Goal: Information Seeking & Learning: Learn about a topic

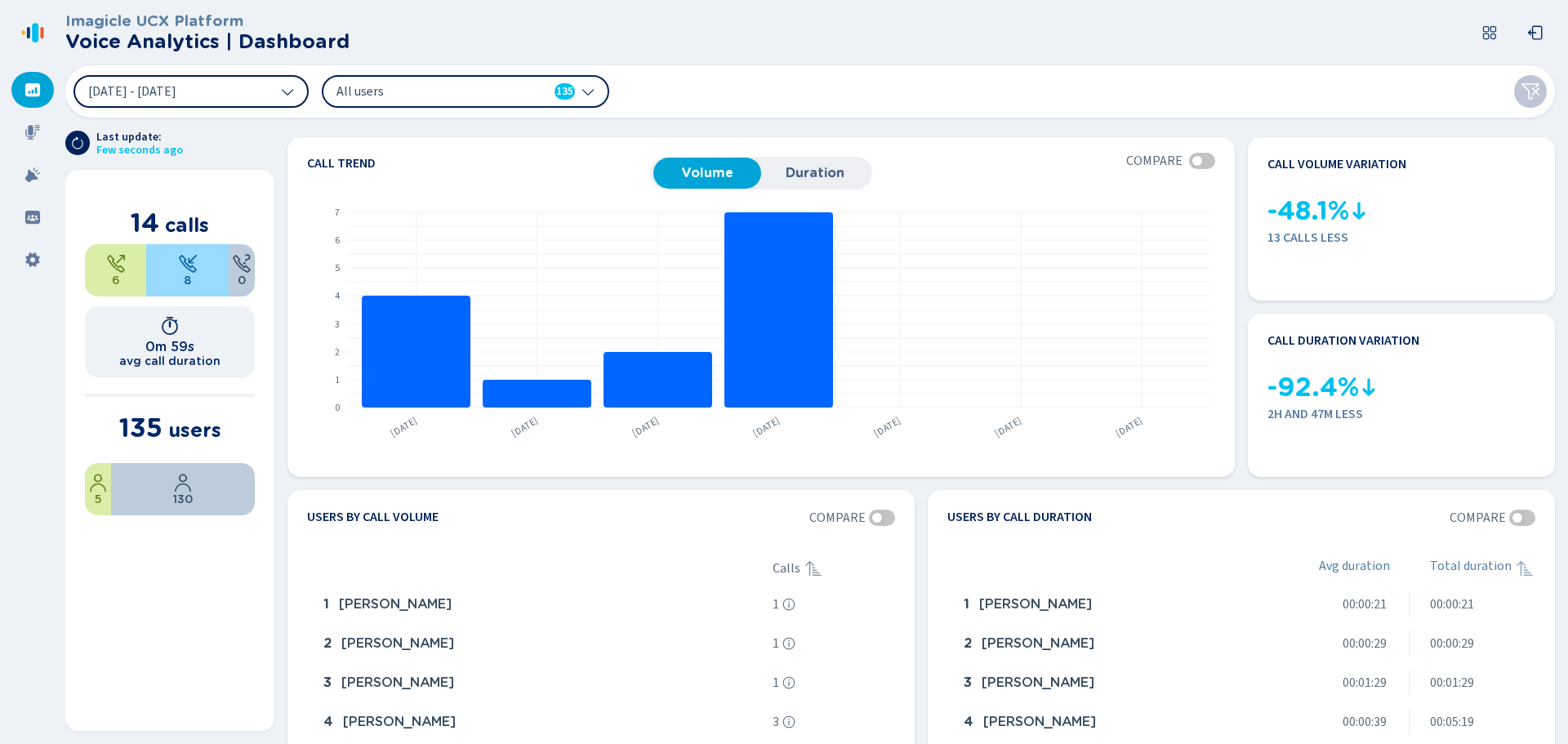
click at [266, 96] on button "[DATE] - [DATE]" at bounding box center [191, 91] width 235 height 33
click at [801, 52] on header "Imagicle UCX Platform Voice Analytics | Dashboard" at bounding box center [813, 32] width 1496 height 65
click at [399, 77] on div "All users 135" at bounding box center [465, 91] width 288 height 33
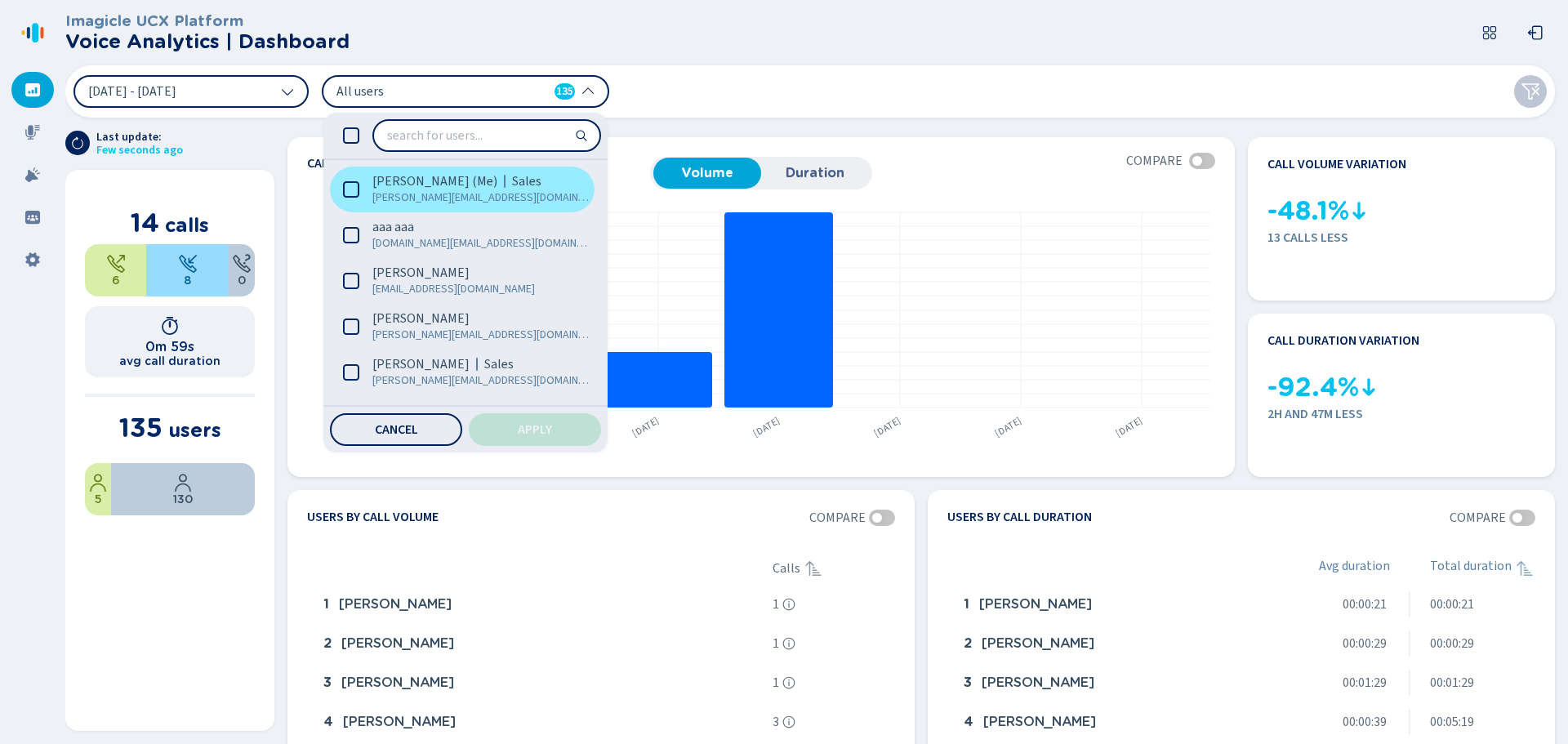
click at [388, 187] on span "Gabriel Portari (Me)" at bounding box center [435, 181] width 125 height 17
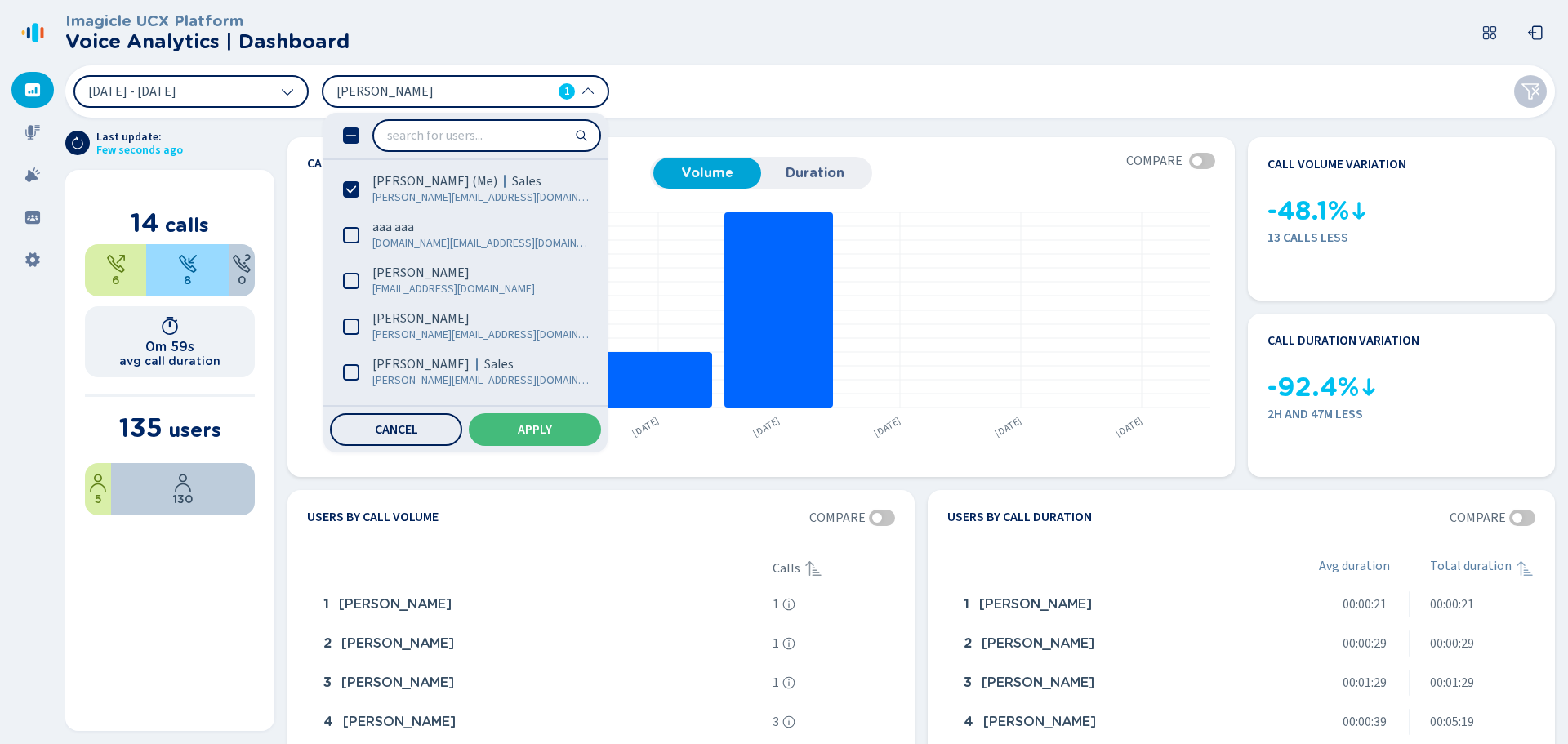
click at [705, 84] on div "2 Sep 2025 - 8 Sep 2025 Gabriel Portari 1 Gabriel Portari (Me) Sales gabriel.po…" at bounding box center [810, 91] width 1490 height 52
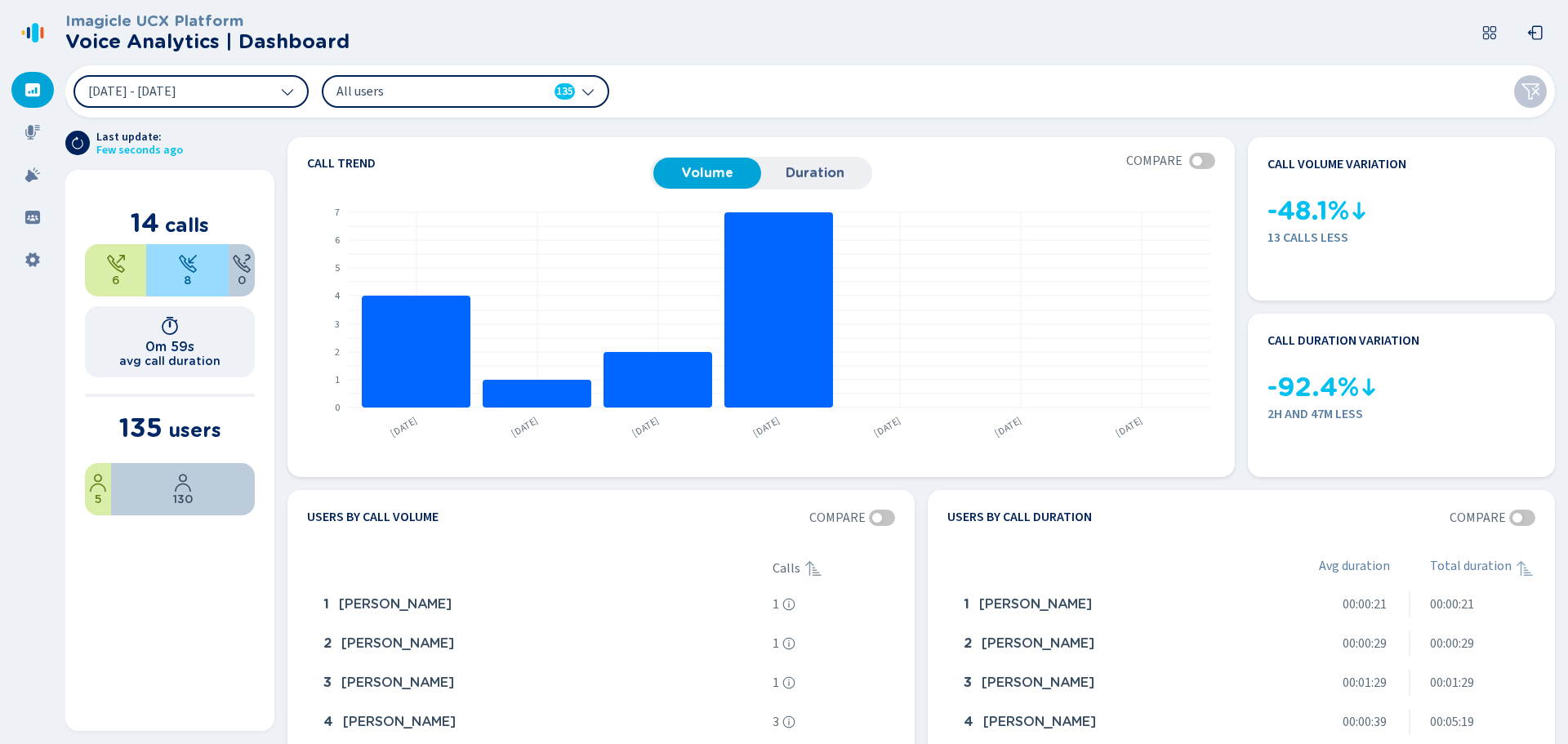
click at [367, 91] on span "All users" at bounding box center [430, 91] width 188 height 18
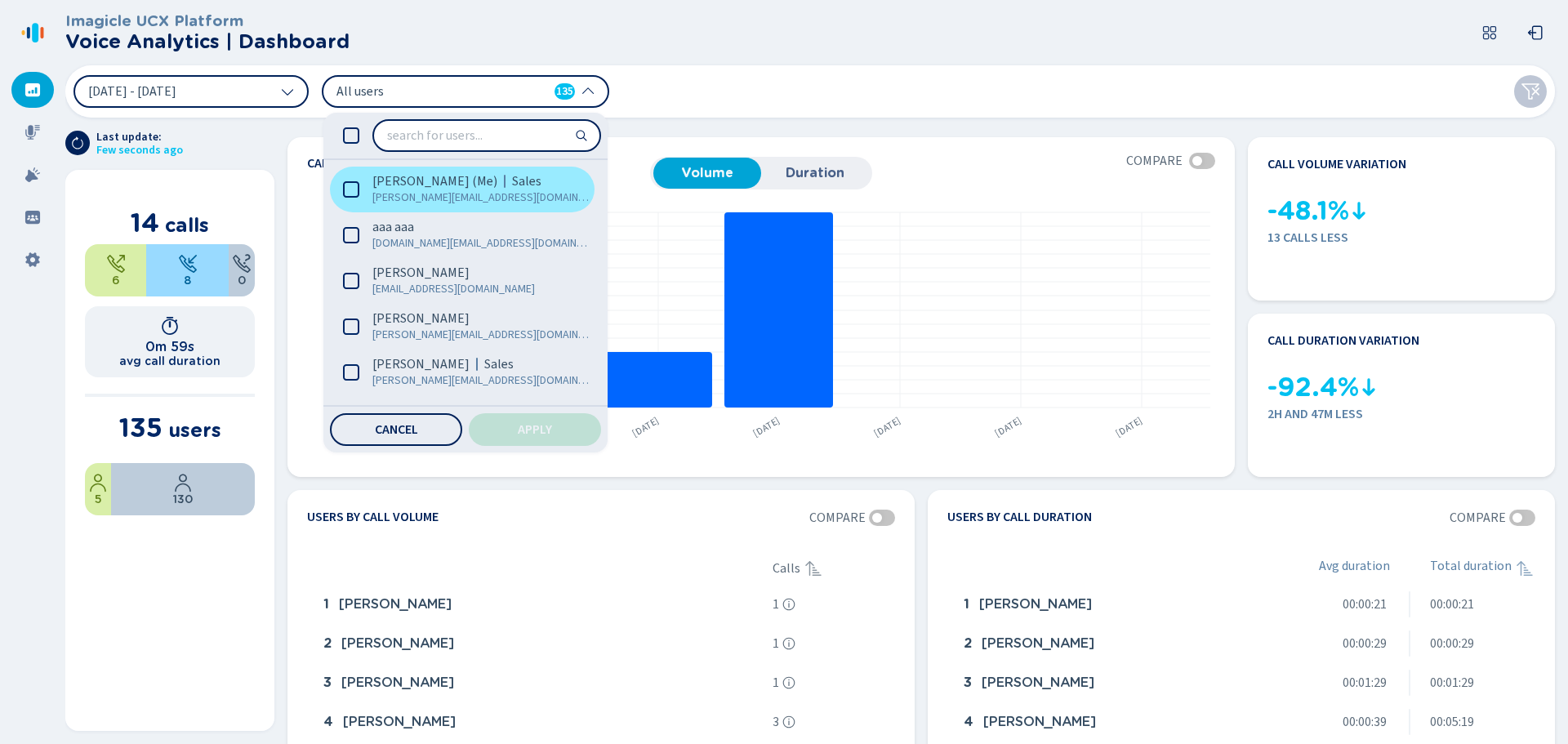
click at [413, 181] on span "Gabriel Portari (Me)" at bounding box center [435, 181] width 125 height 17
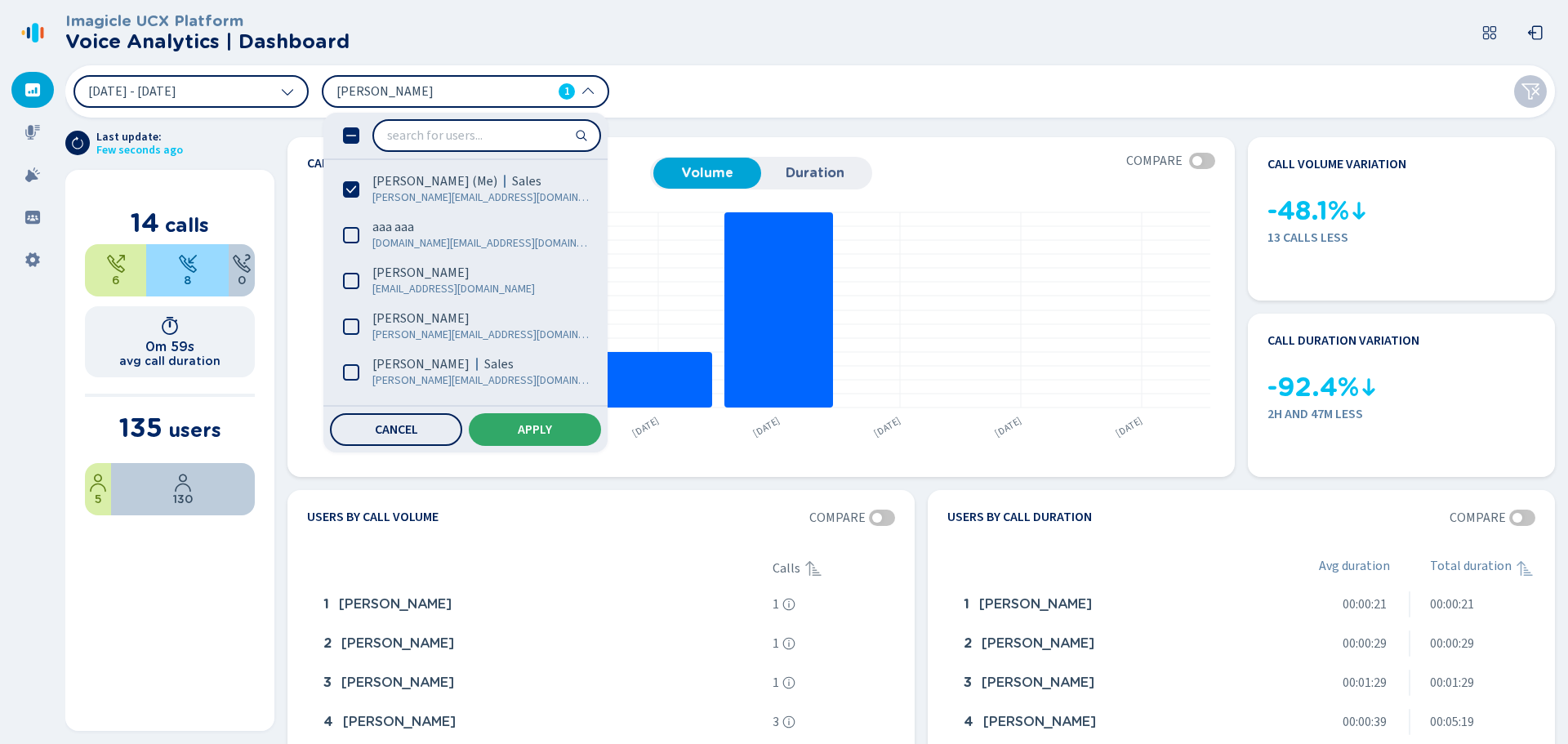
click at [544, 438] on button "Apply" at bounding box center [535, 430] width 132 height 33
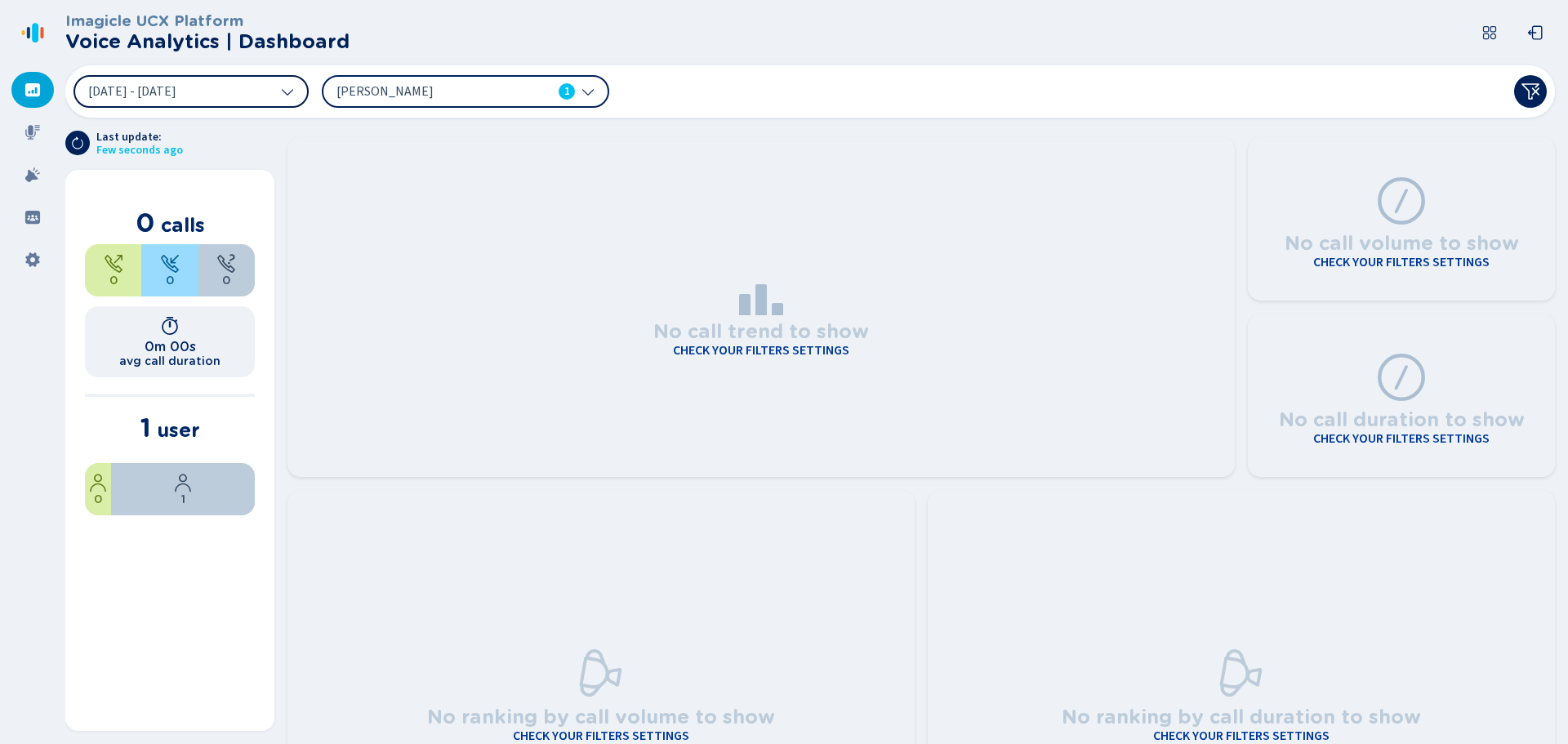
click at [269, 92] on button "[DATE] - [DATE]" at bounding box center [191, 91] width 235 height 33
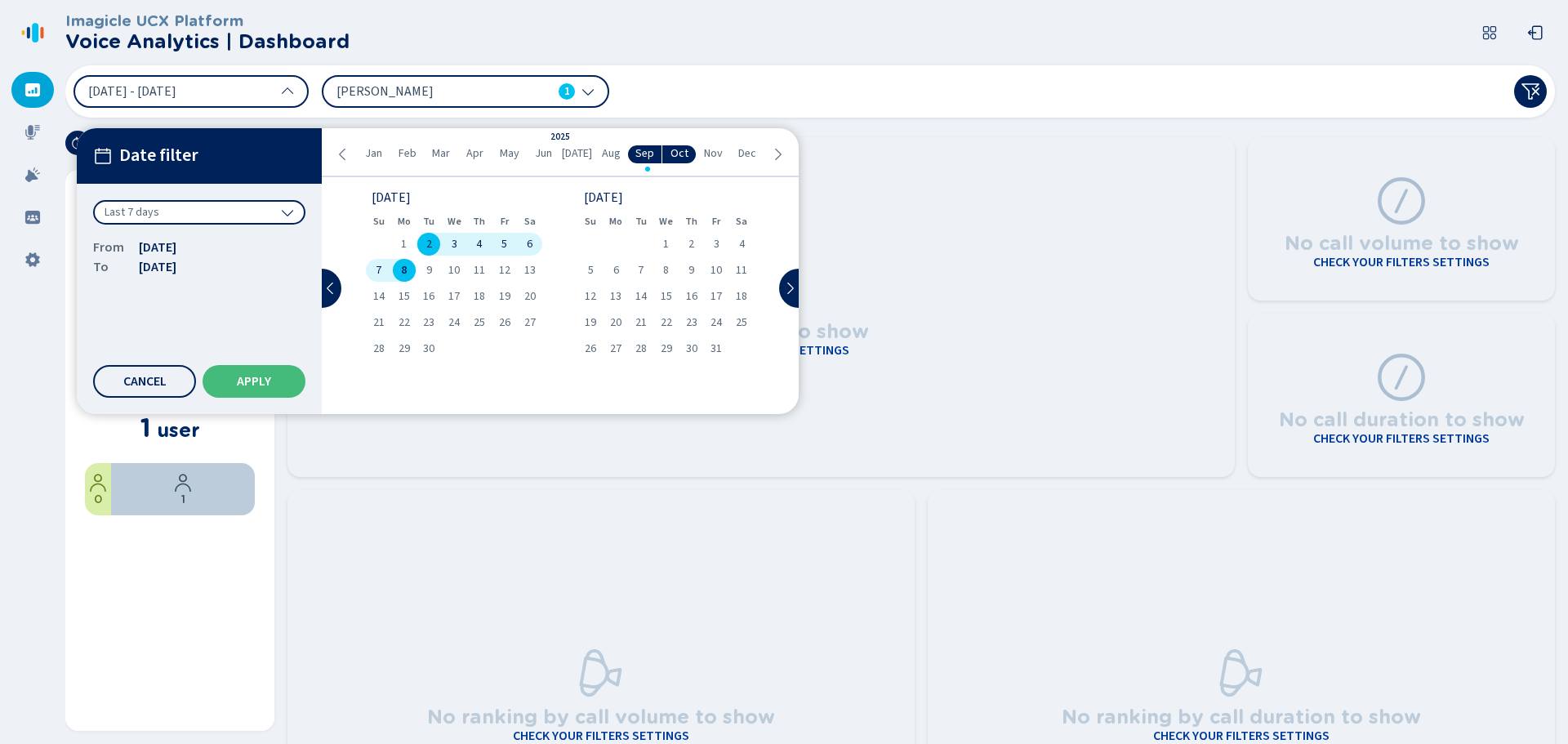
click at [247, 210] on div "Last 7 days" at bounding box center [199, 212] width 212 height 24
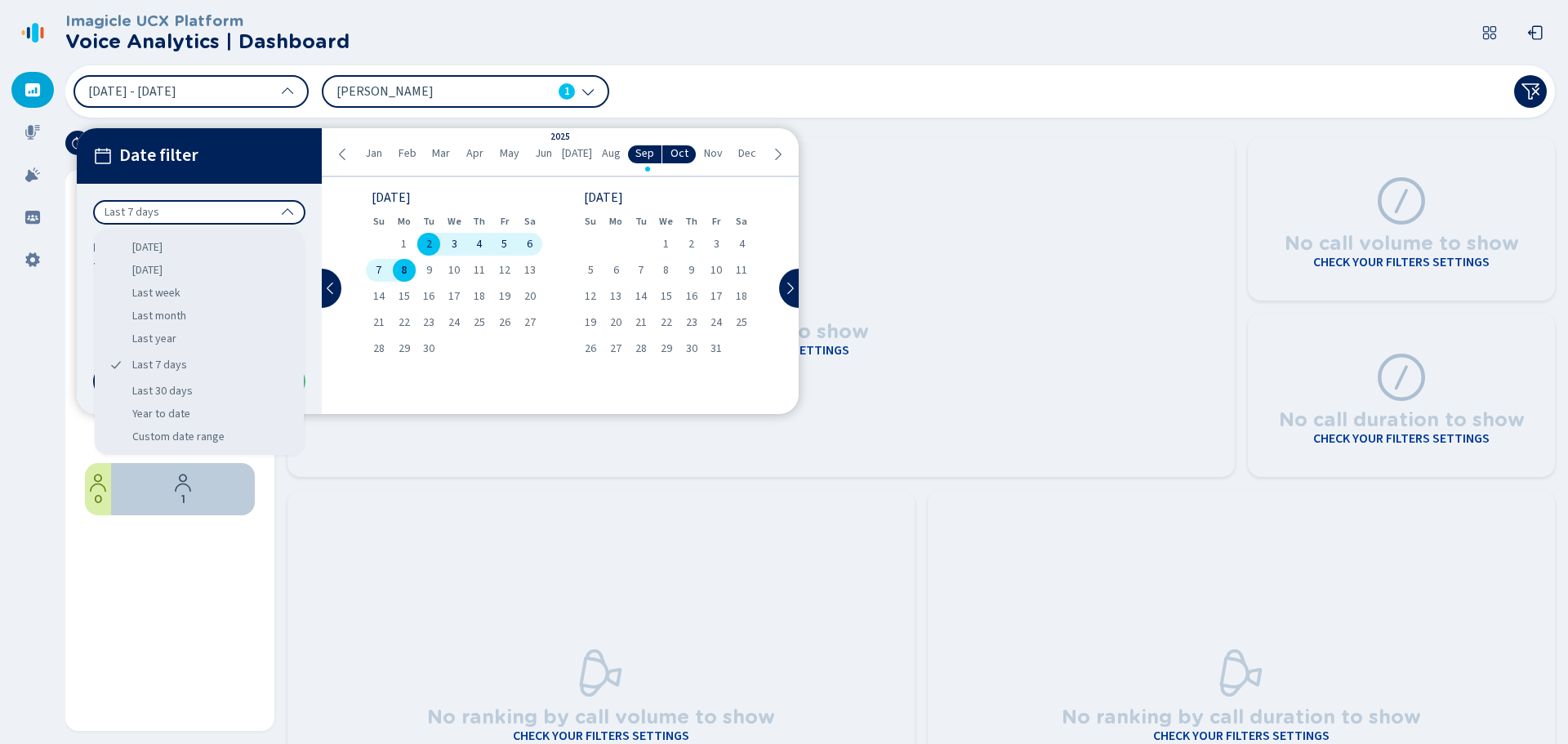
click at [183, 417] on div "Year to date" at bounding box center [200, 414] width 196 height 23
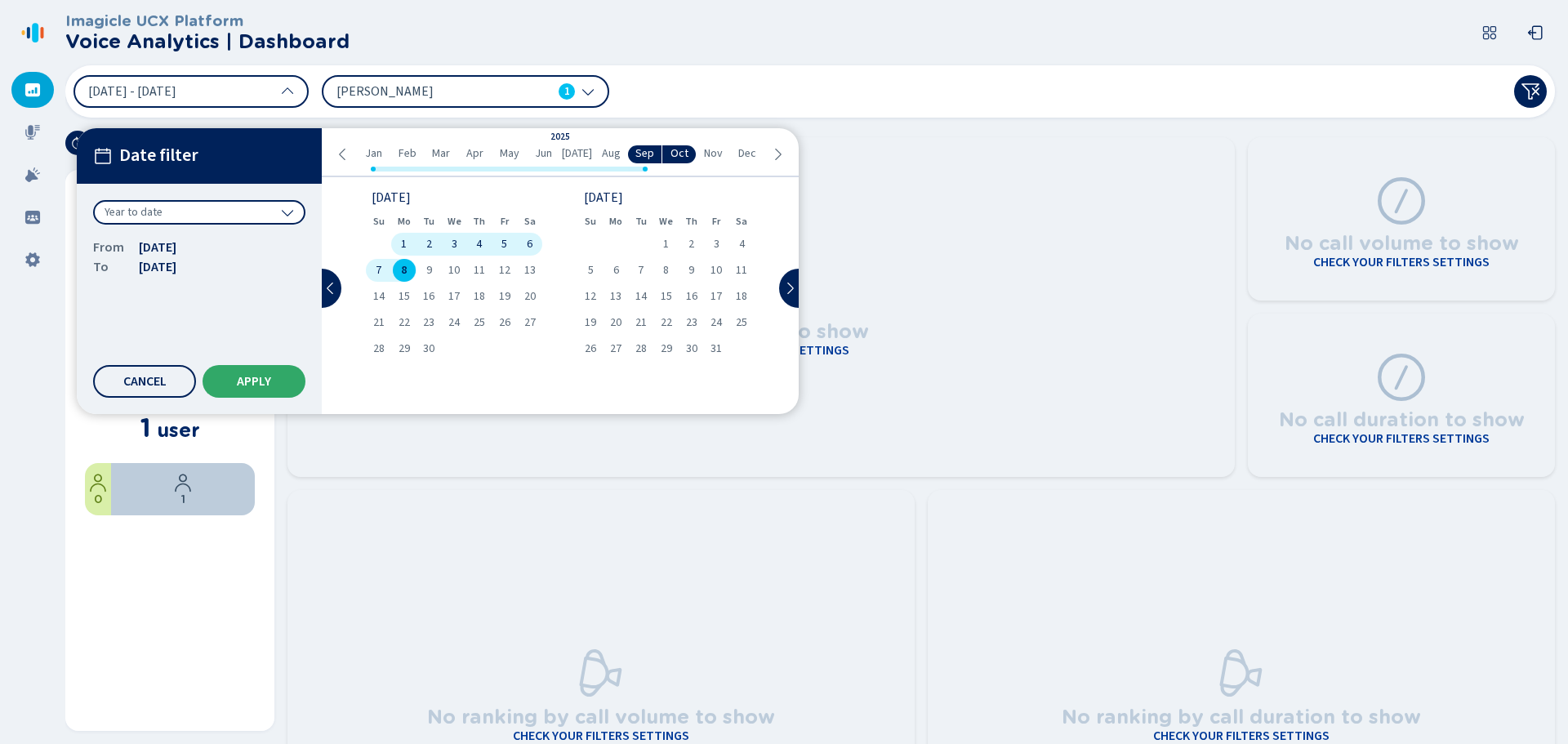
click at [252, 376] on span "Apply" at bounding box center [254, 381] width 34 height 13
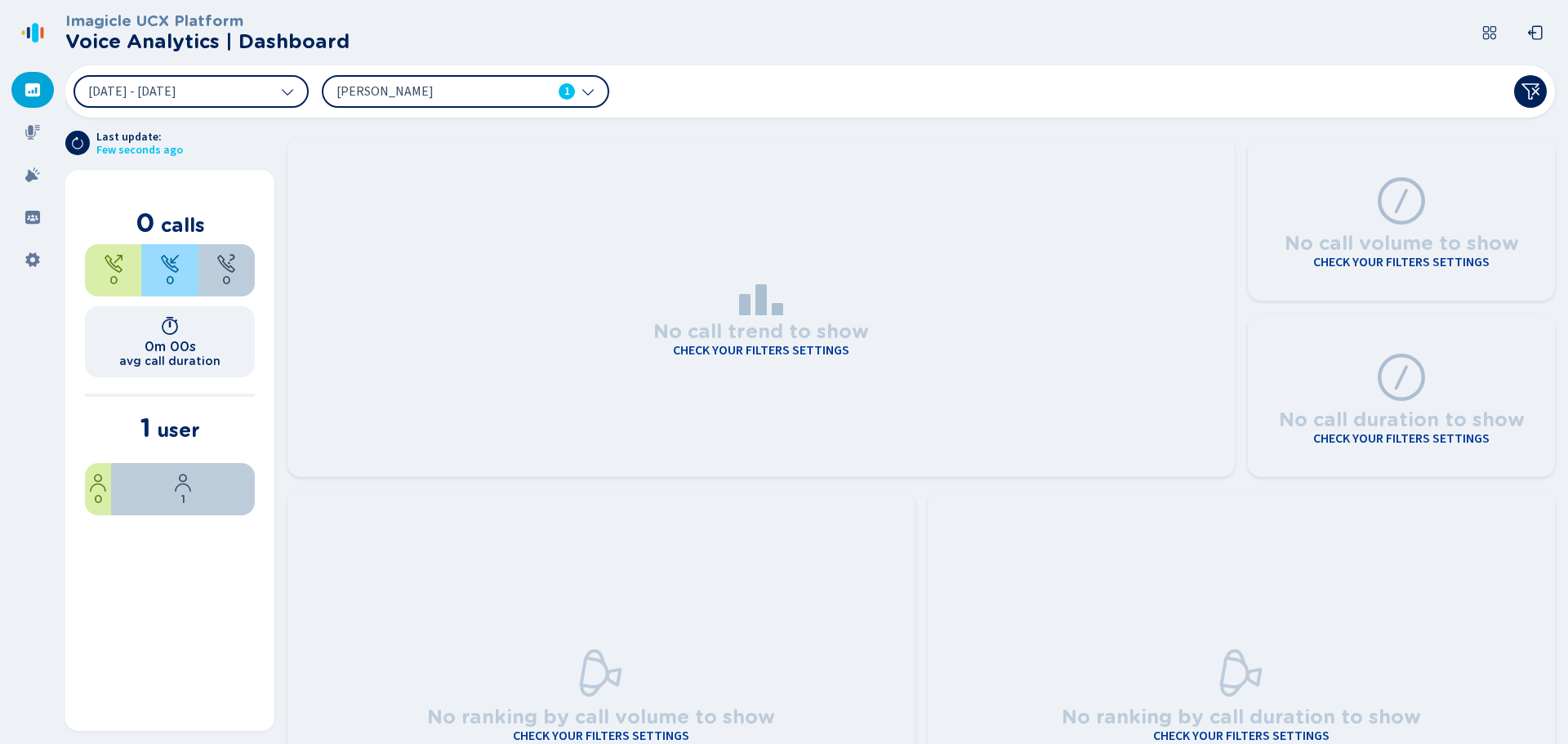
click at [566, 98] on span "1" at bounding box center [567, 91] width 6 height 17
click at [261, 89] on button "1 Jan 2025 - 8 Sep 2025" at bounding box center [191, 91] width 235 height 33
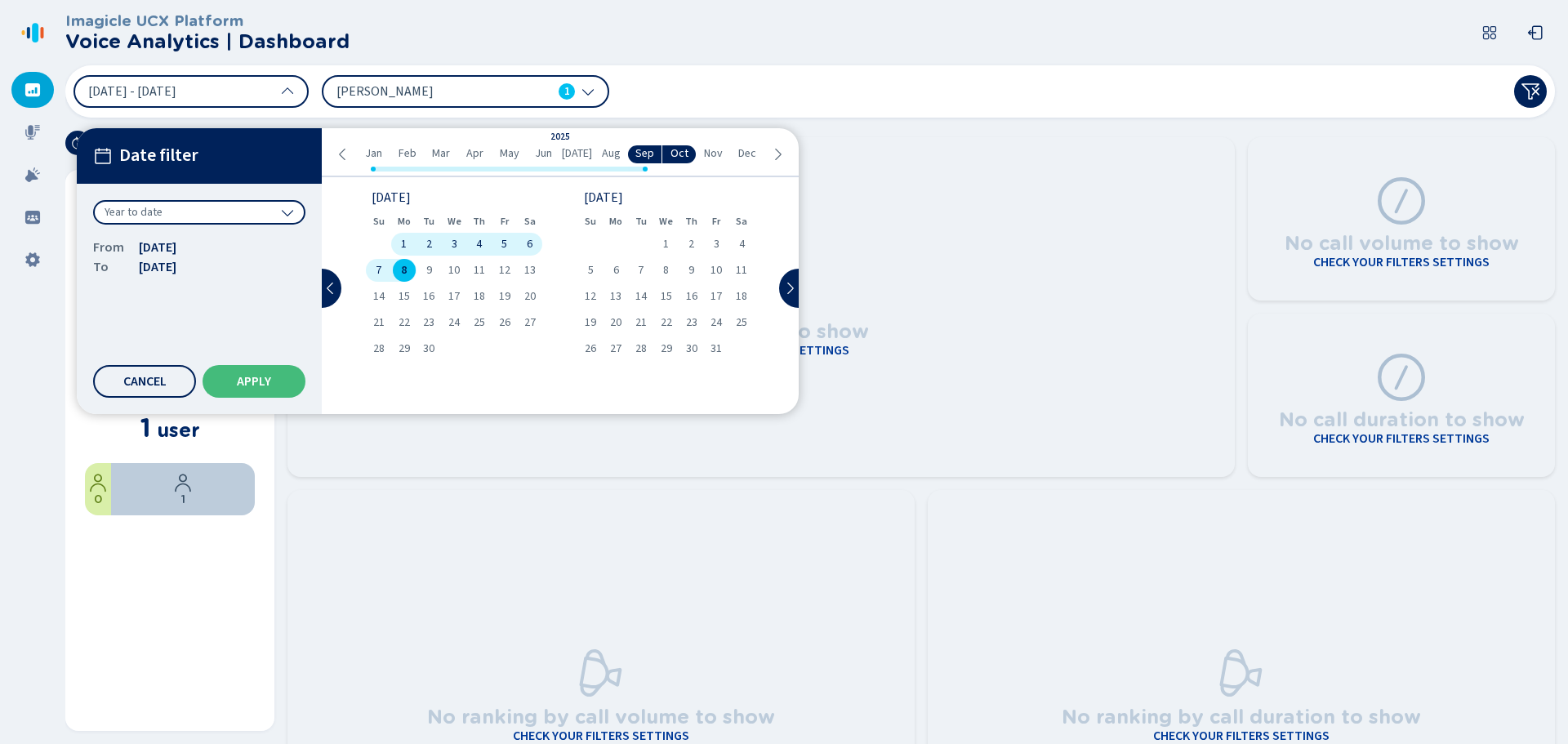
click at [705, 83] on div "1 Jan 2025 - 8 Sep 2025 Date filter Year to date From 1 Jan 2025 To 8 Sep 2025 …" at bounding box center [810, 91] width 1490 height 52
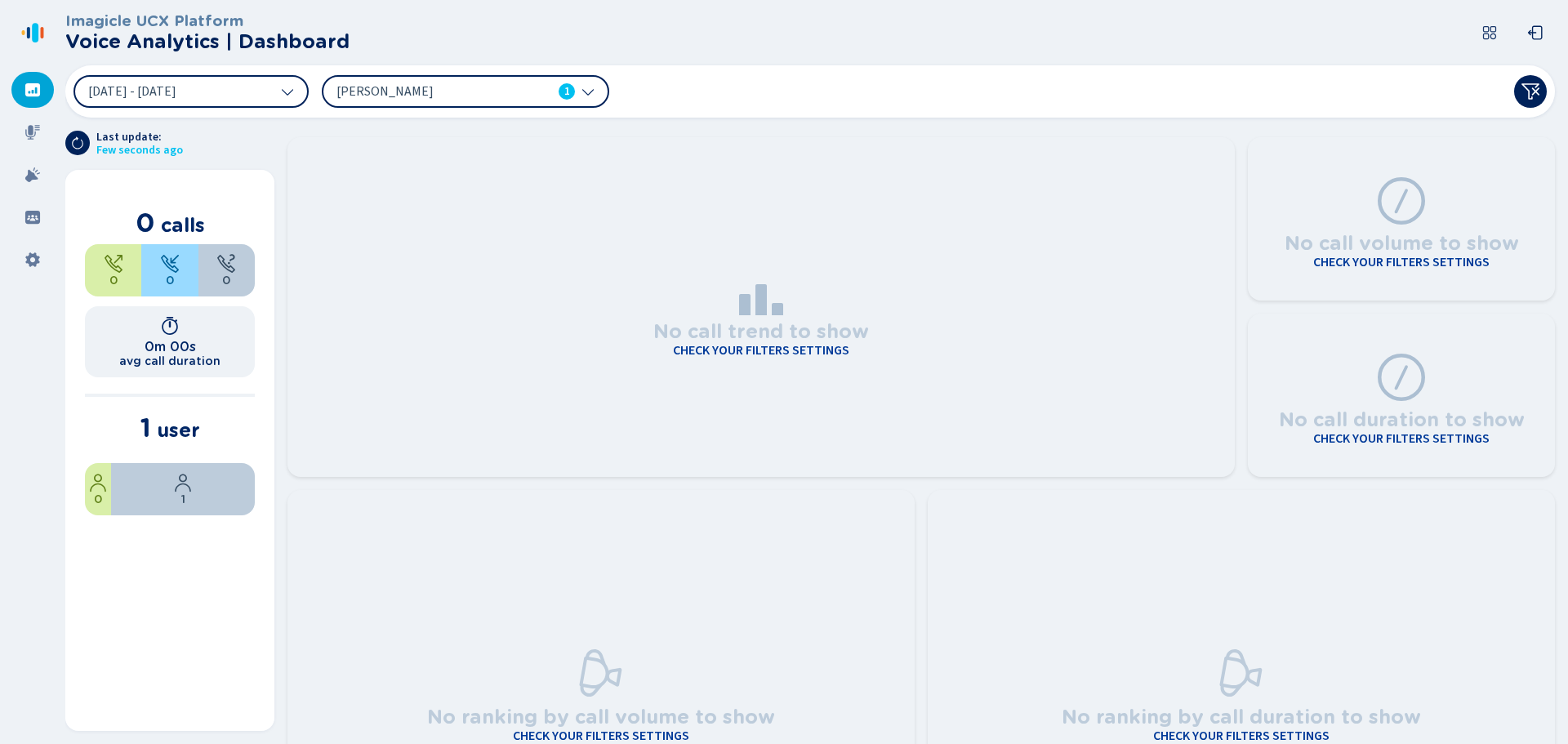
click at [496, 96] on span "Gabriel Portari" at bounding box center [430, 91] width 188 height 18
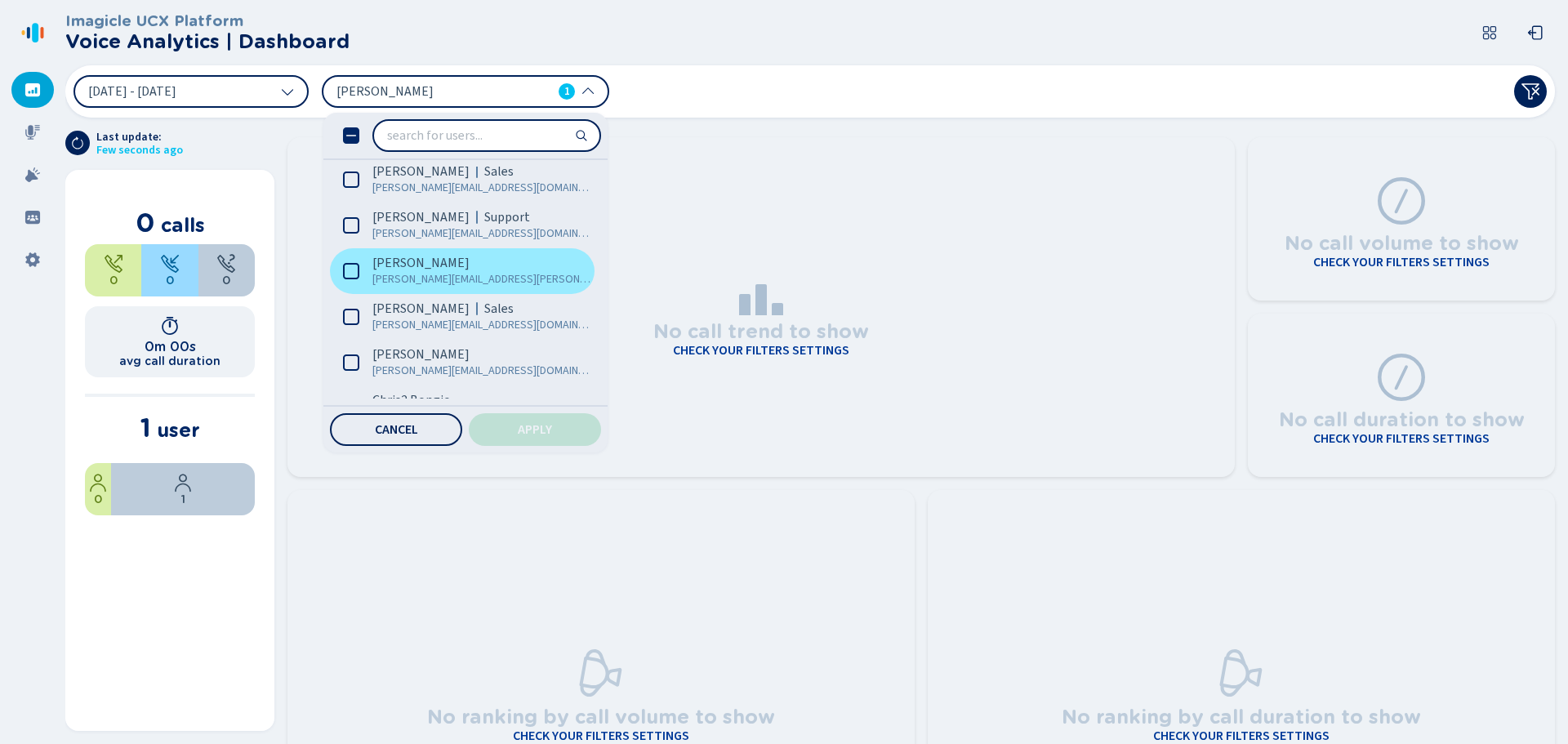
scroll to position [980, 0]
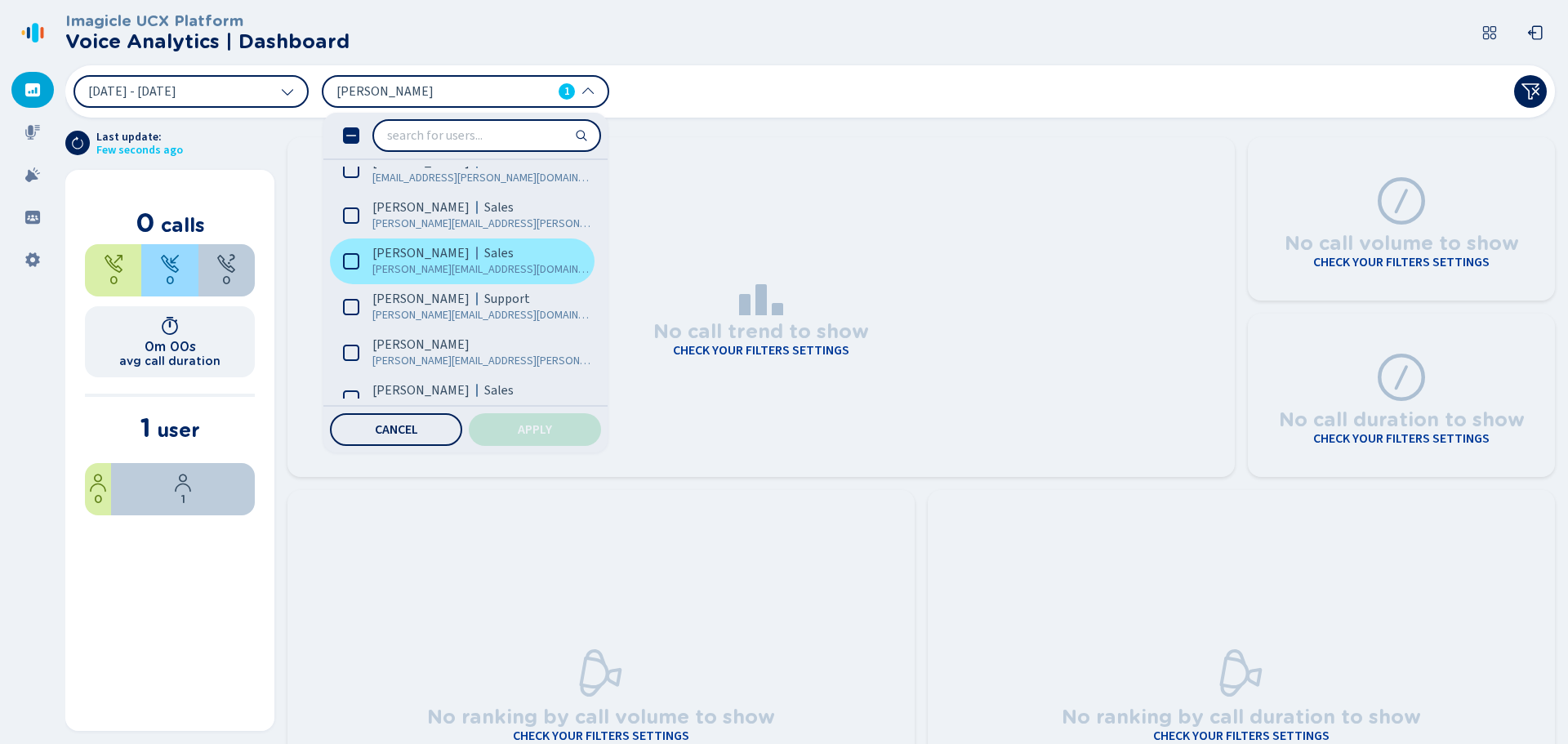
click at [440, 261] on span "Anthony Grosdemouge" at bounding box center [421, 253] width 97 height 17
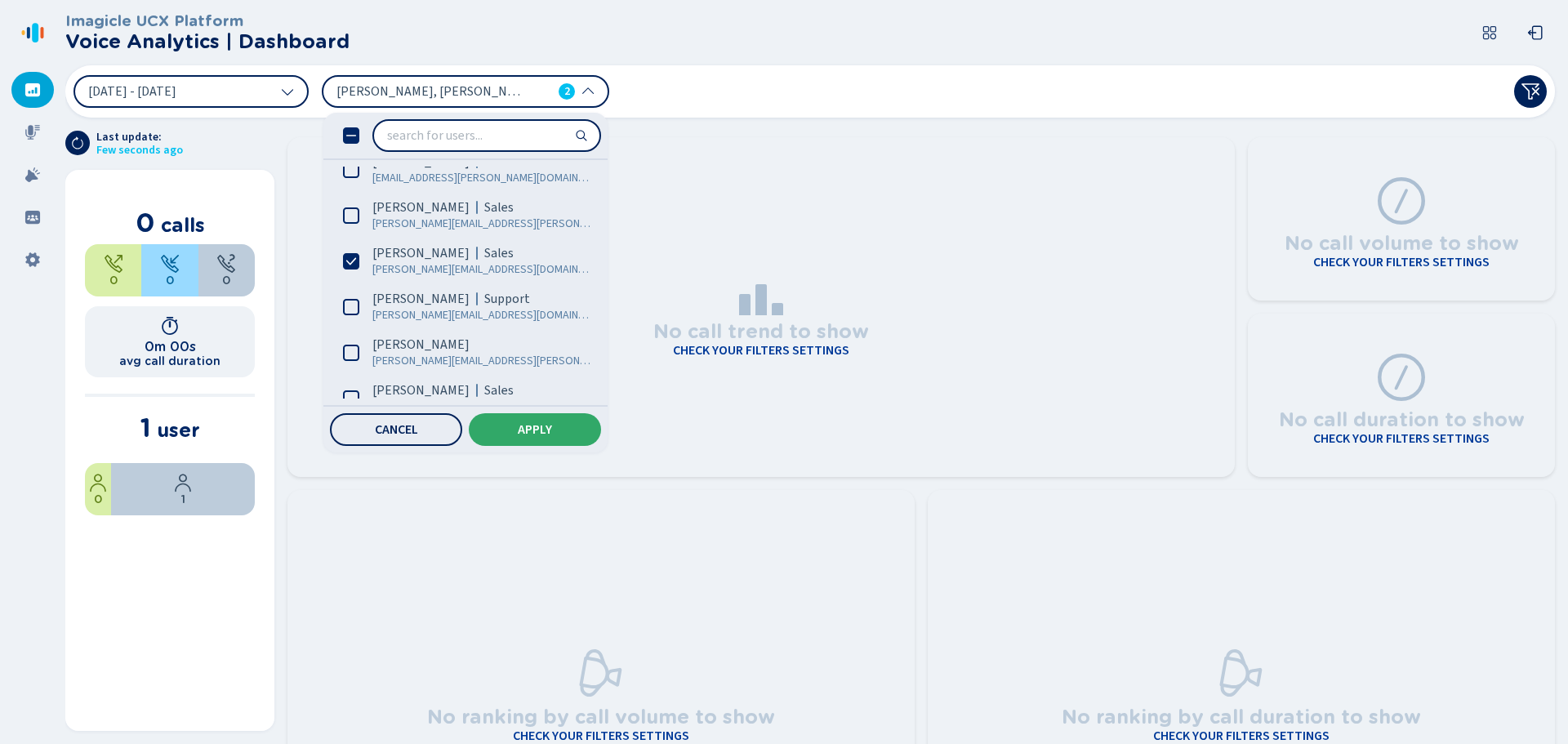
click at [518, 431] on span "Apply" at bounding box center [534, 429] width 34 height 13
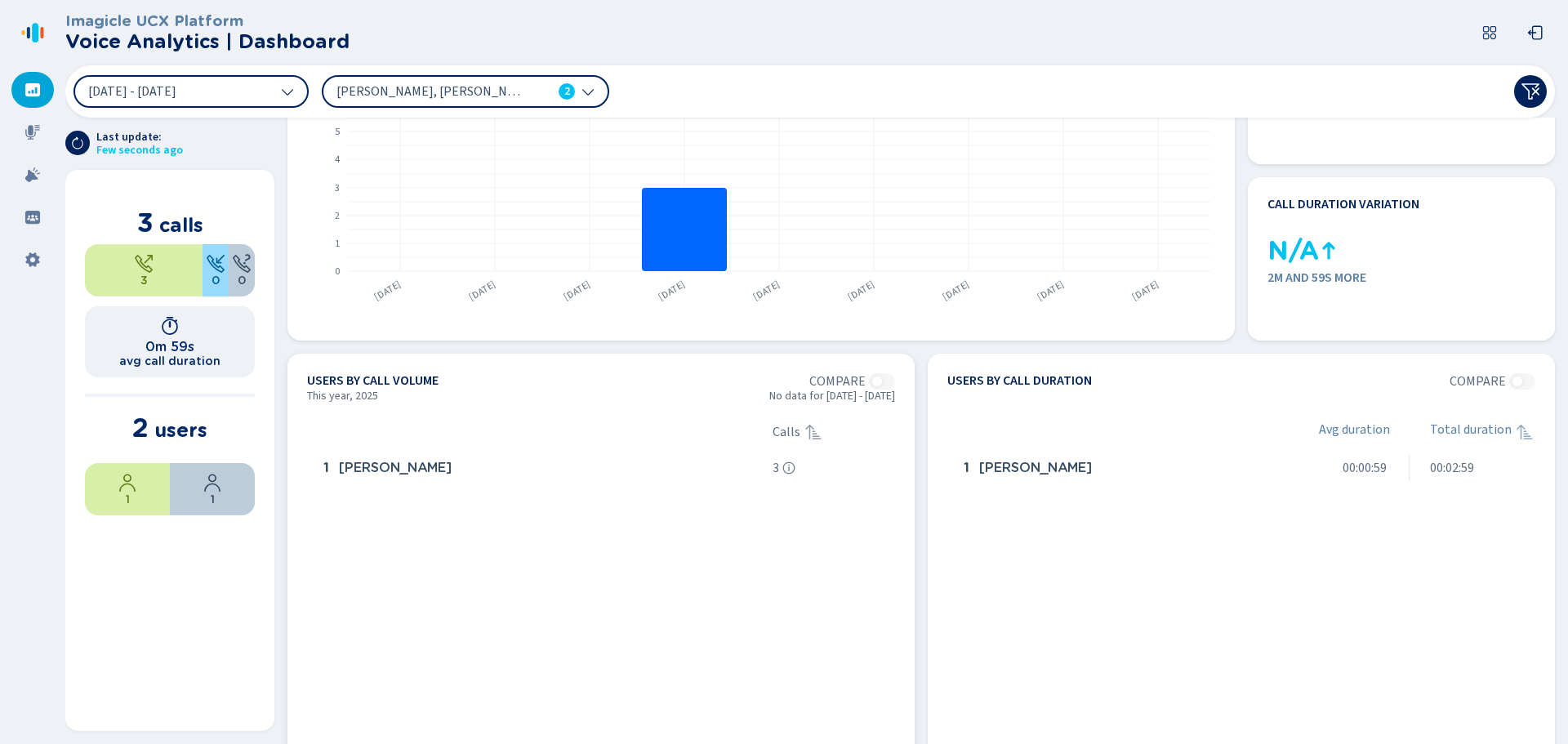
scroll to position [327, 0]
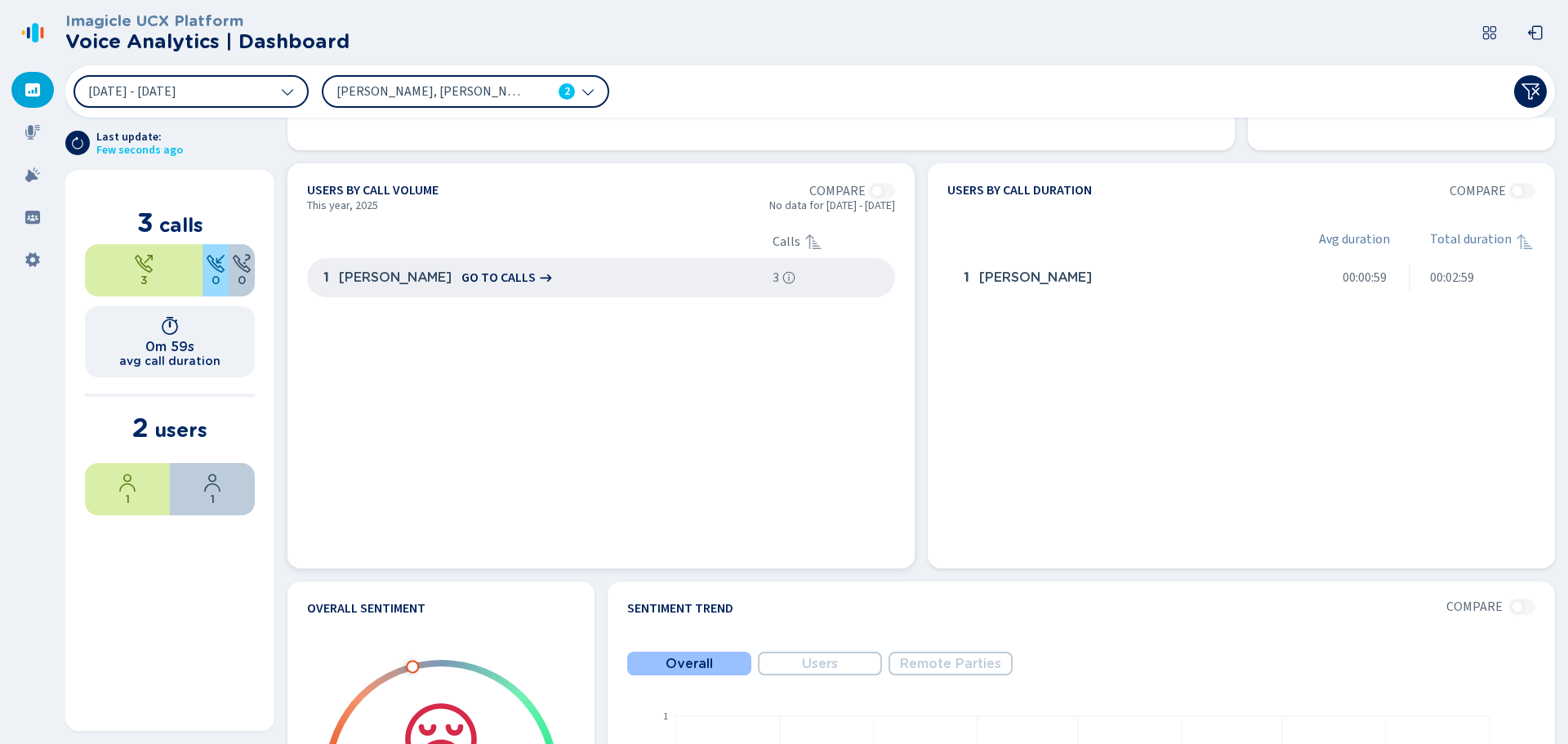
click at [536, 276] on span "go to calls" at bounding box center [499, 277] width 75 height 15
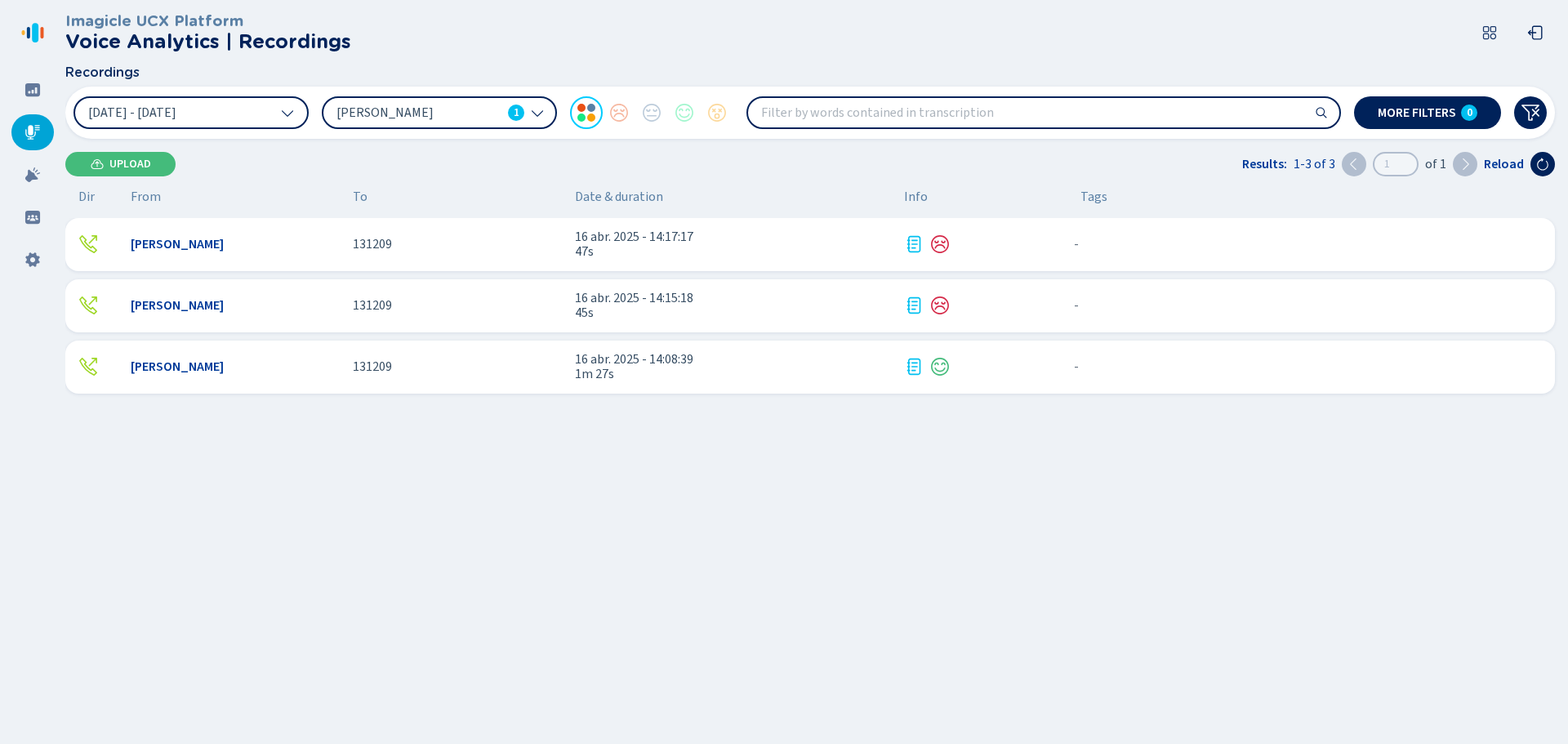
click at [204, 306] on span "Anthony Grosdemouge" at bounding box center [176, 305] width 93 height 15
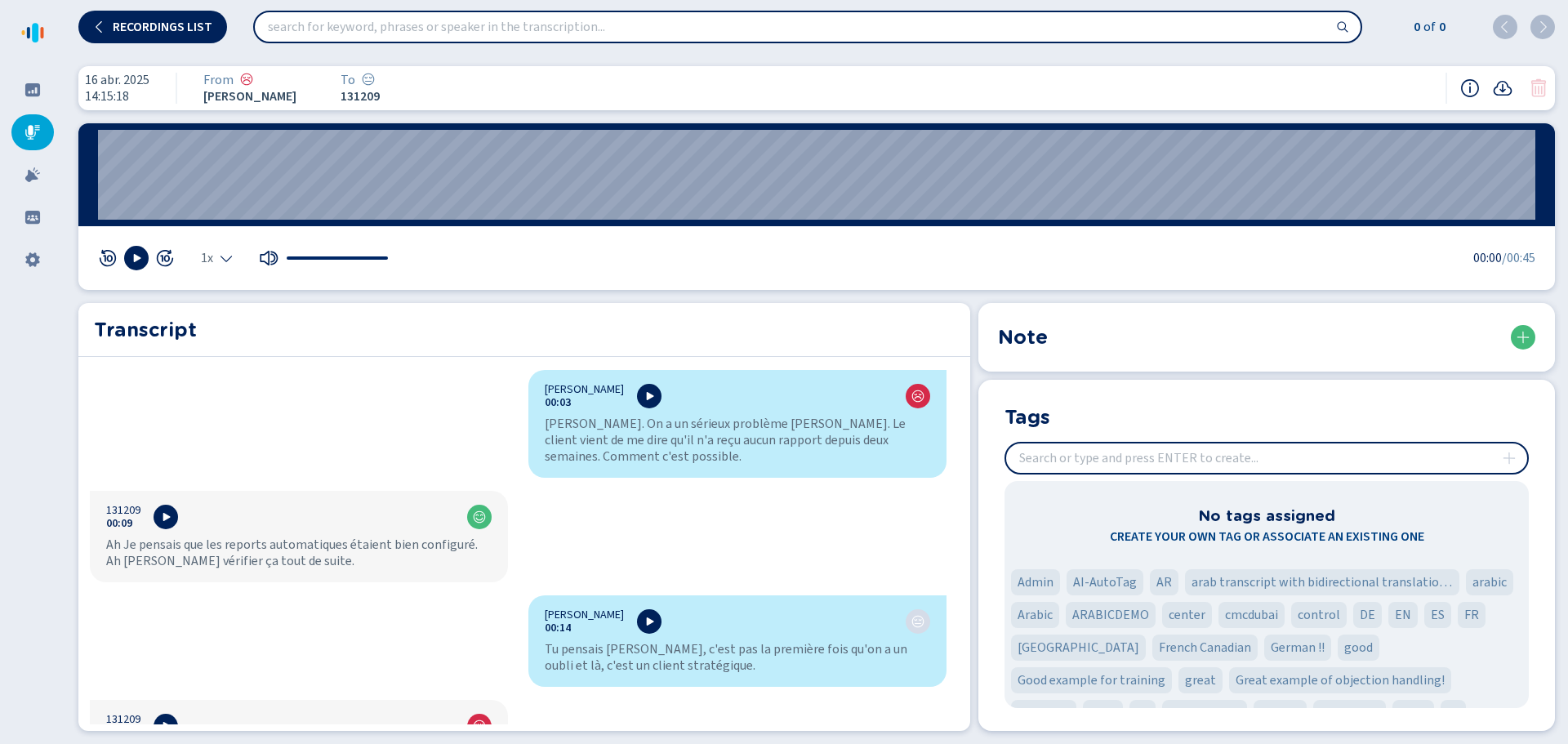
drag, startPoint x: 638, startPoint y: 429, endPoint x: 718, endPoint y: 441, distance: 80.9
click at [691, 437] on div "Gabriel. On a un sérieux problème hein. Le client vient de me dire qu'il n'a re…" at bounding box center [738, 440] width 386 height 49
drag, startPoint x: 754, startPoint y: 502, endPoint x: 750, endPoint y: 476, distance: 26.3
click at [755, 502] on div "Anthony Grosdemouge 00:03 Gabriel. On a un sérieux problème hein. Le client vie…" at bounding box center [518, 548] width 880 height 355
drag, startPoint x: 109, startPoint y: 540, endPoint x: 476, endPoint y: 547, distance: 367.1
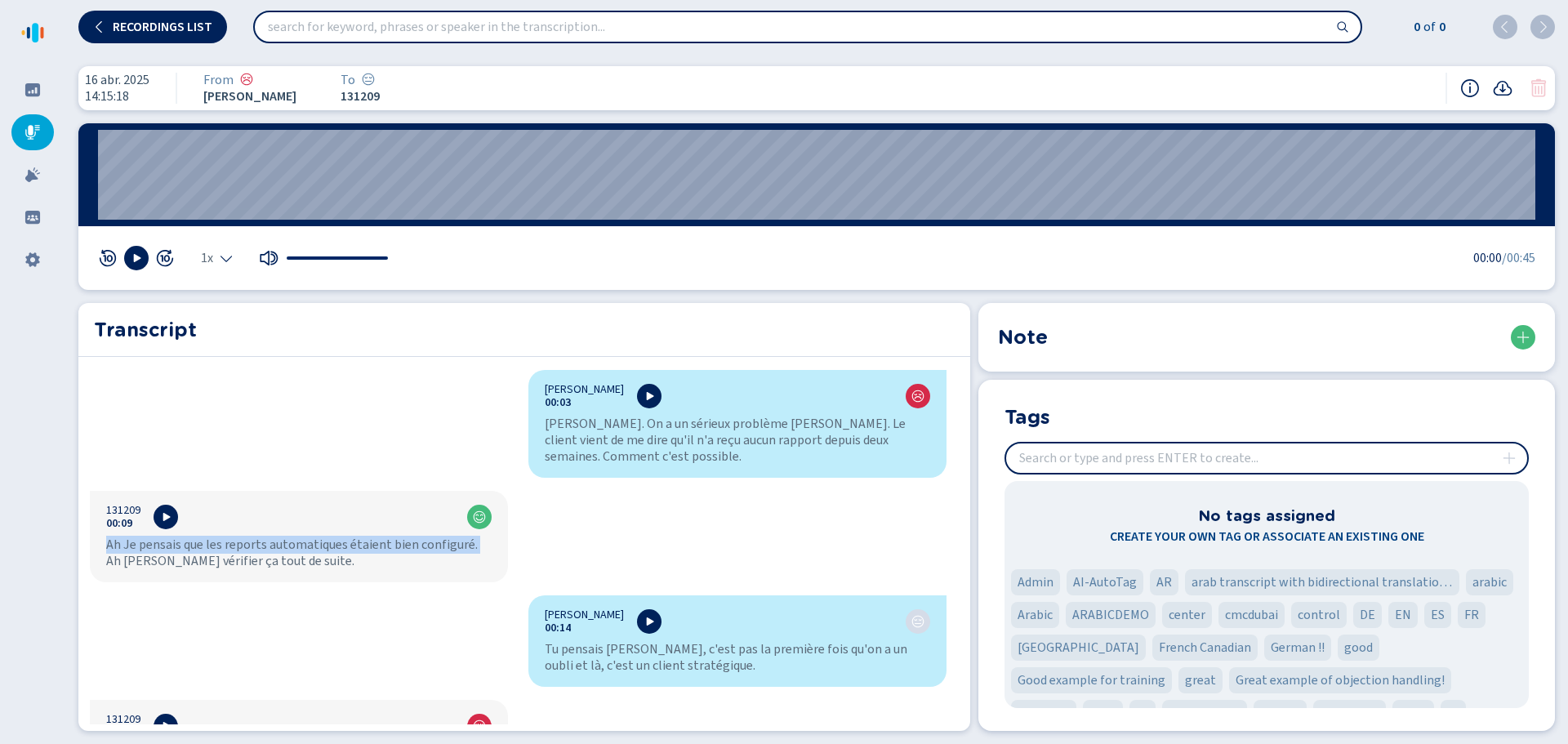
click at [476, 547] on div "Ah Je pensais que les reports automatiques étaient bien configuré. Ah je vais v…" at bounding box center [299, 554] width 386 height 33
click at [477, 568] on div "Ah Je pensais que les reports automatiques étaient bien configuré. Ah je vais v…" at bounding box center [299, 554] width 386 height 33
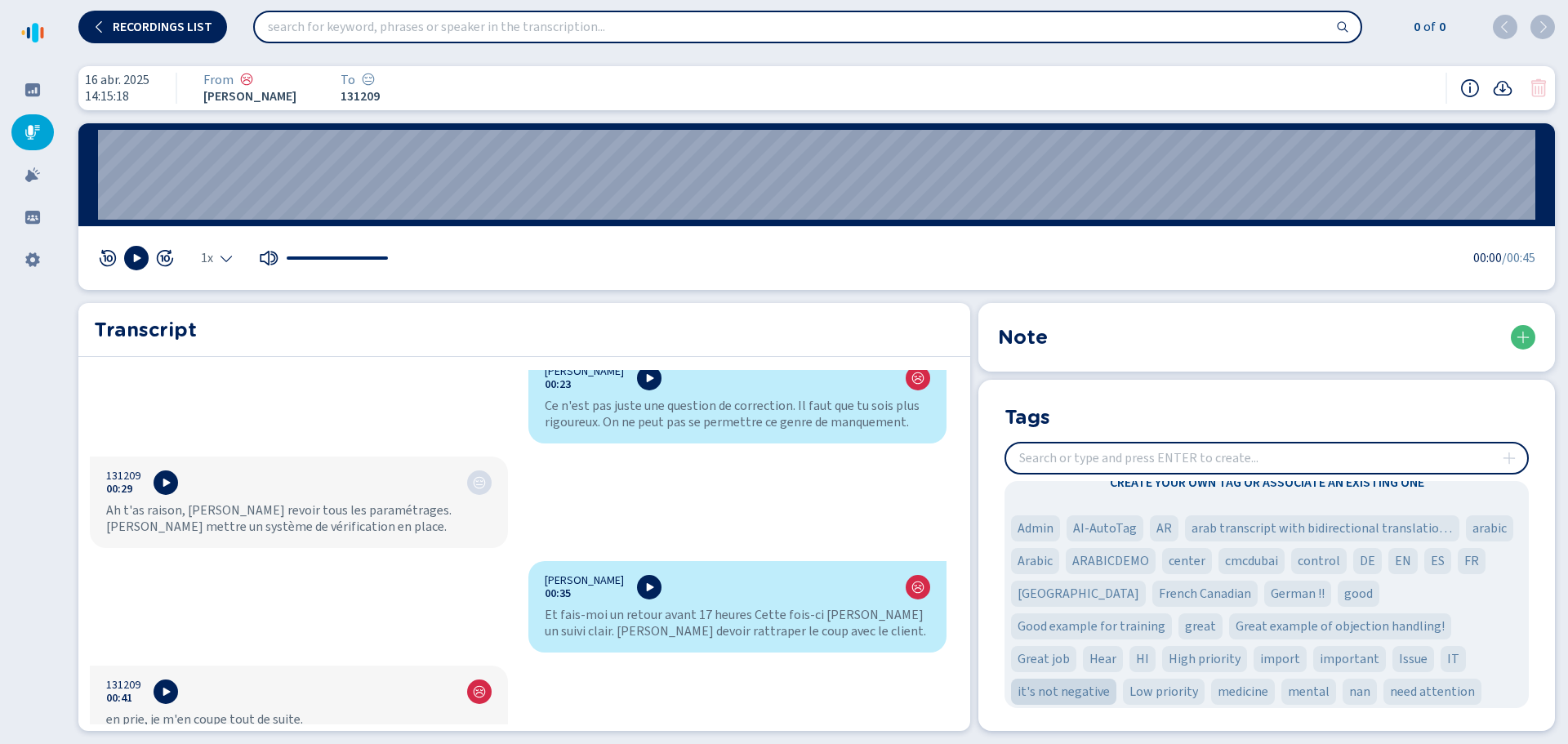
scroll to position [156, 0]
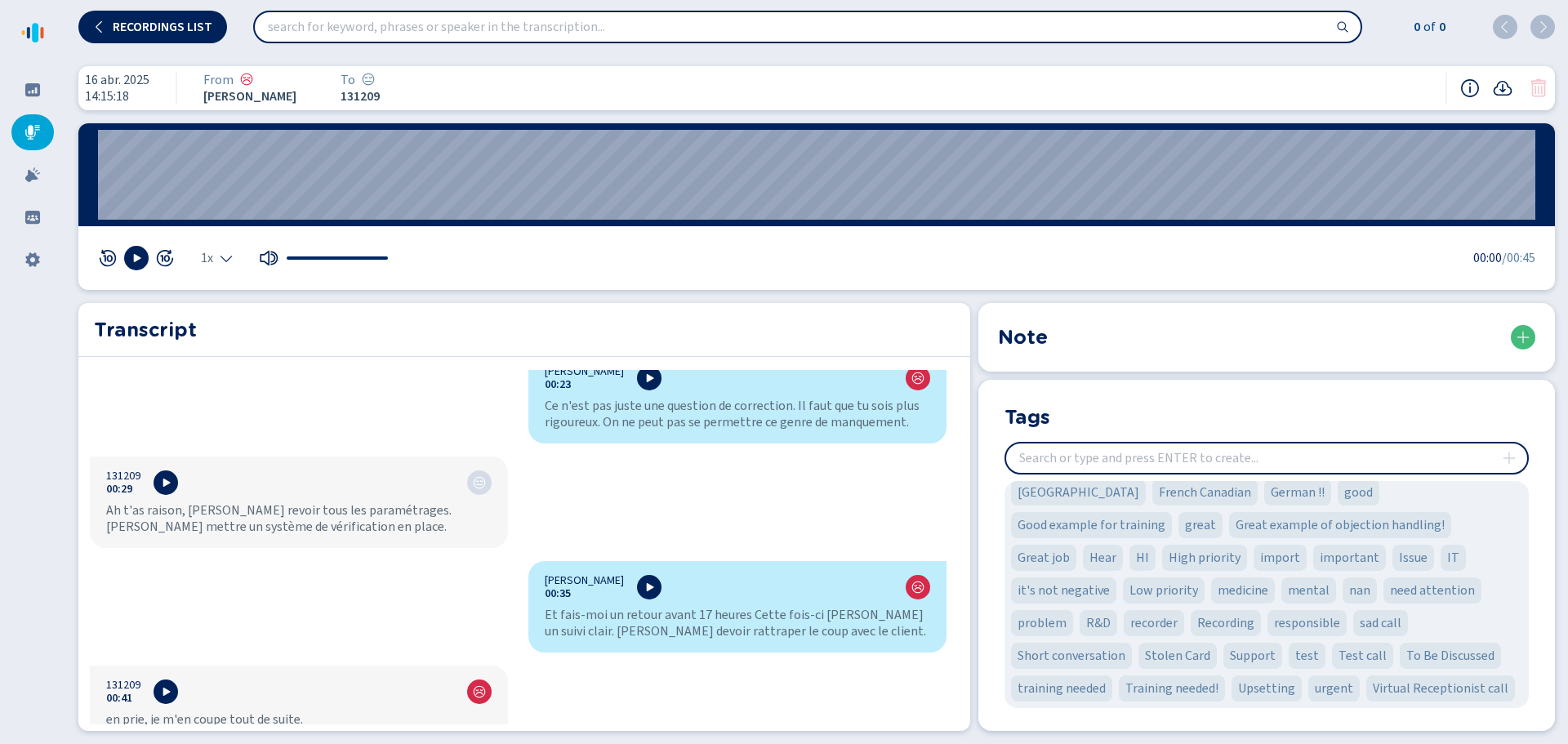
click at [1201, 339] on div "Note" at bounding box center [1267, 337] width 538 height 30
click at [1518, 337] on icon at bounding box center [1524, 338] width 12 height 12
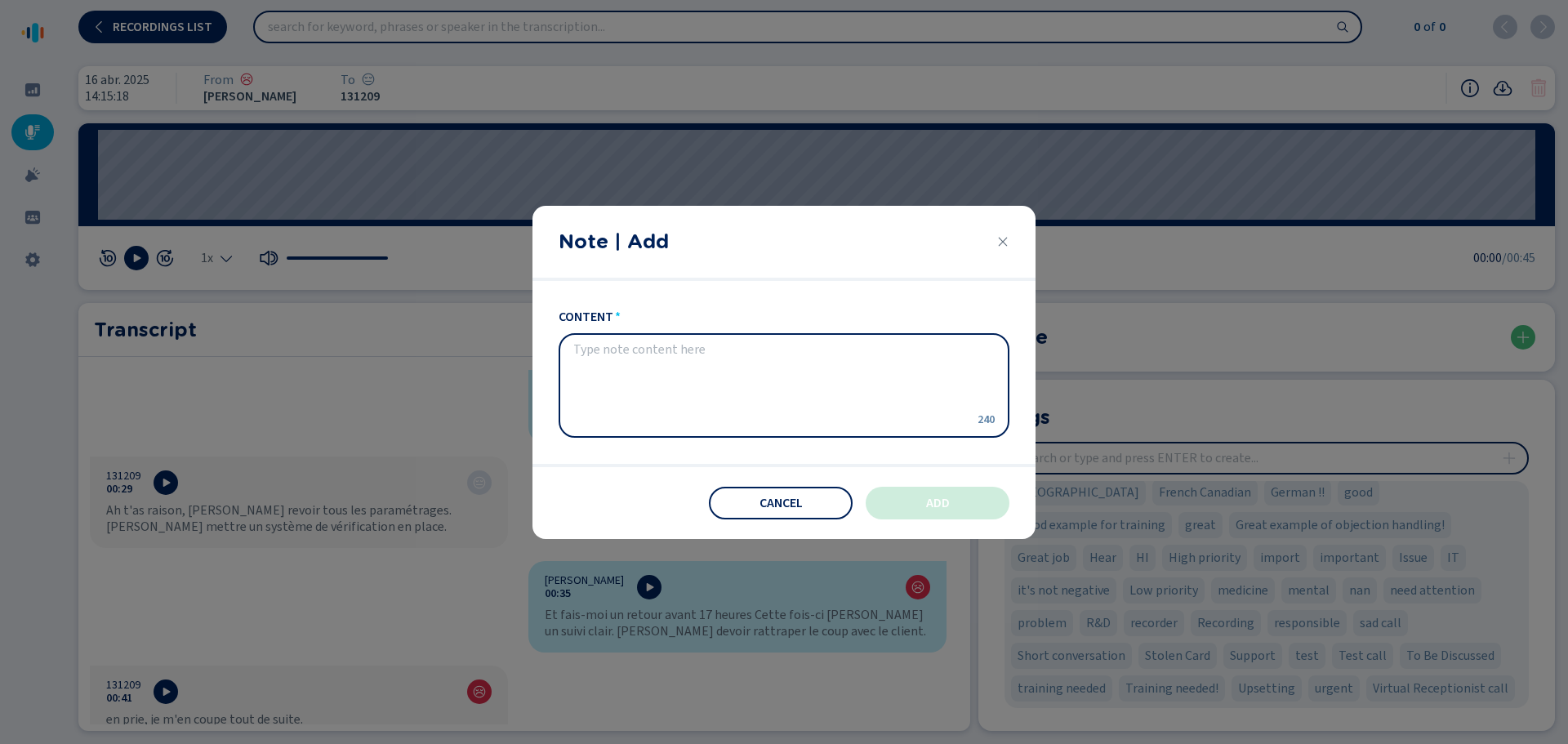
click at [1002, 244] on icon "Close" at bounding box center [1002, 242] width 13 height 13
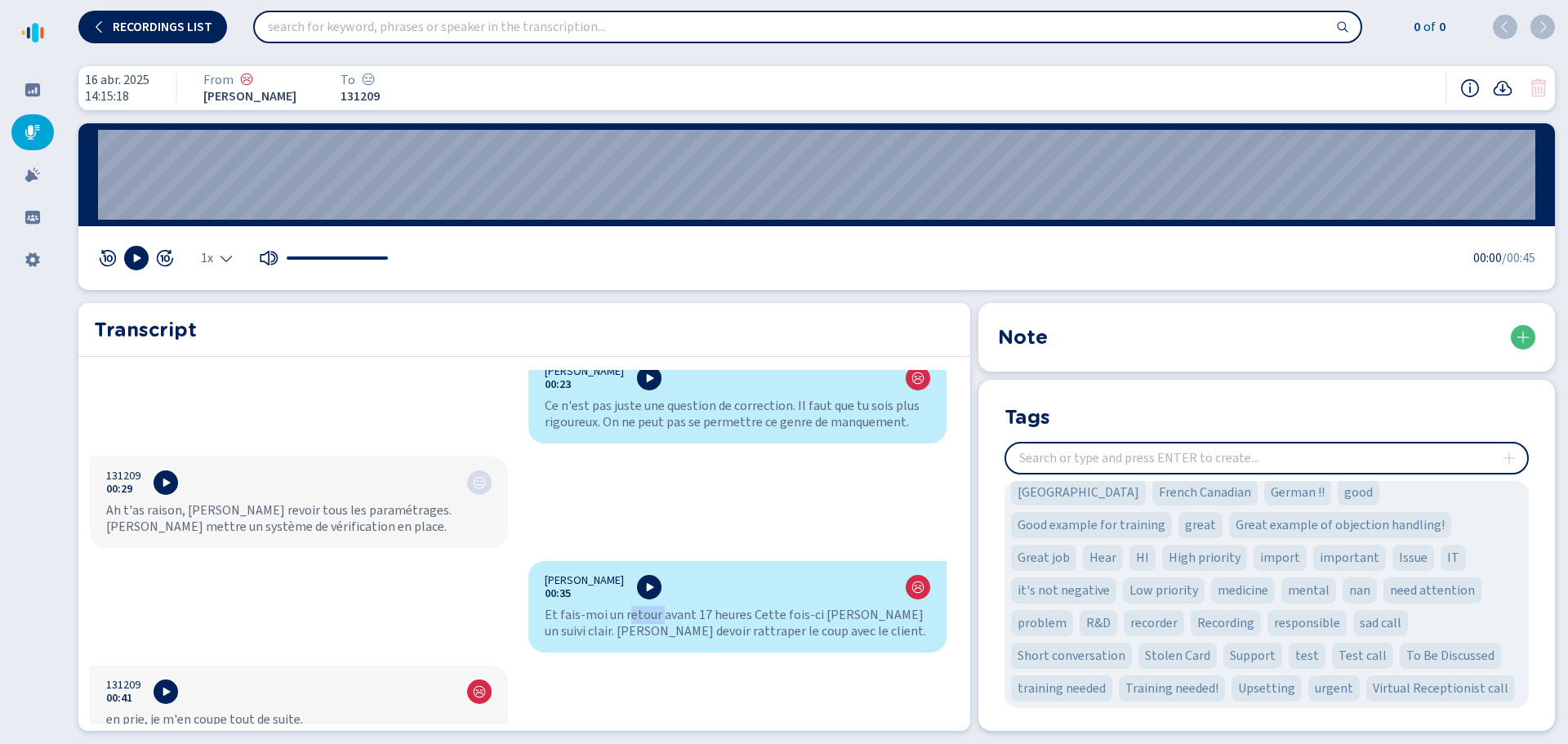
drag, startPoint x: 619, startPoint y: 594, endPoint x: 656, endPoint y: 592, distance: 37.1
click at [656, 607] on div "Et fais-moi un retour avant 17 heures Cette fois-ci je vais un suivi clair. Je …" at bounding box center [738, 623] width 386 height 33
drag, startPoint x: 652, startPoint y: 592, endPoint x: 619, endPoint y: 588, distance: 33.2
click at [619, 588] on div "Anthony Grosdemouge 00:35 Et fais-moi un retour avant 17 heures Cette fois-ci j…" at bounding box center [737, 607] width 418 height 91
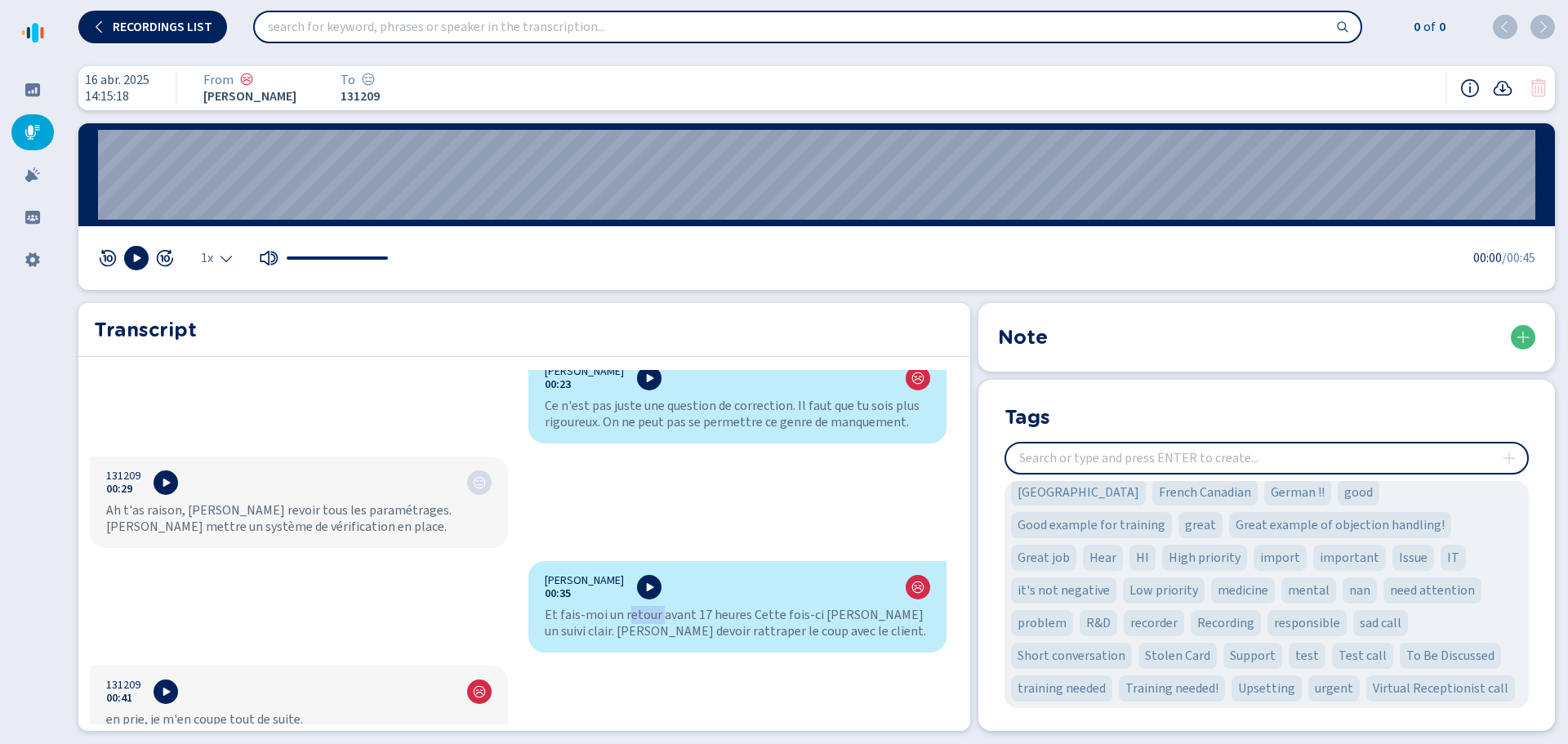
click at [624, 589] on div "Anthony Grosdemouge 00:35 Et fais-moi un retour avant 17 heures Cette fois-ci j…" at bounding box center [737, 607] width 418 height 91
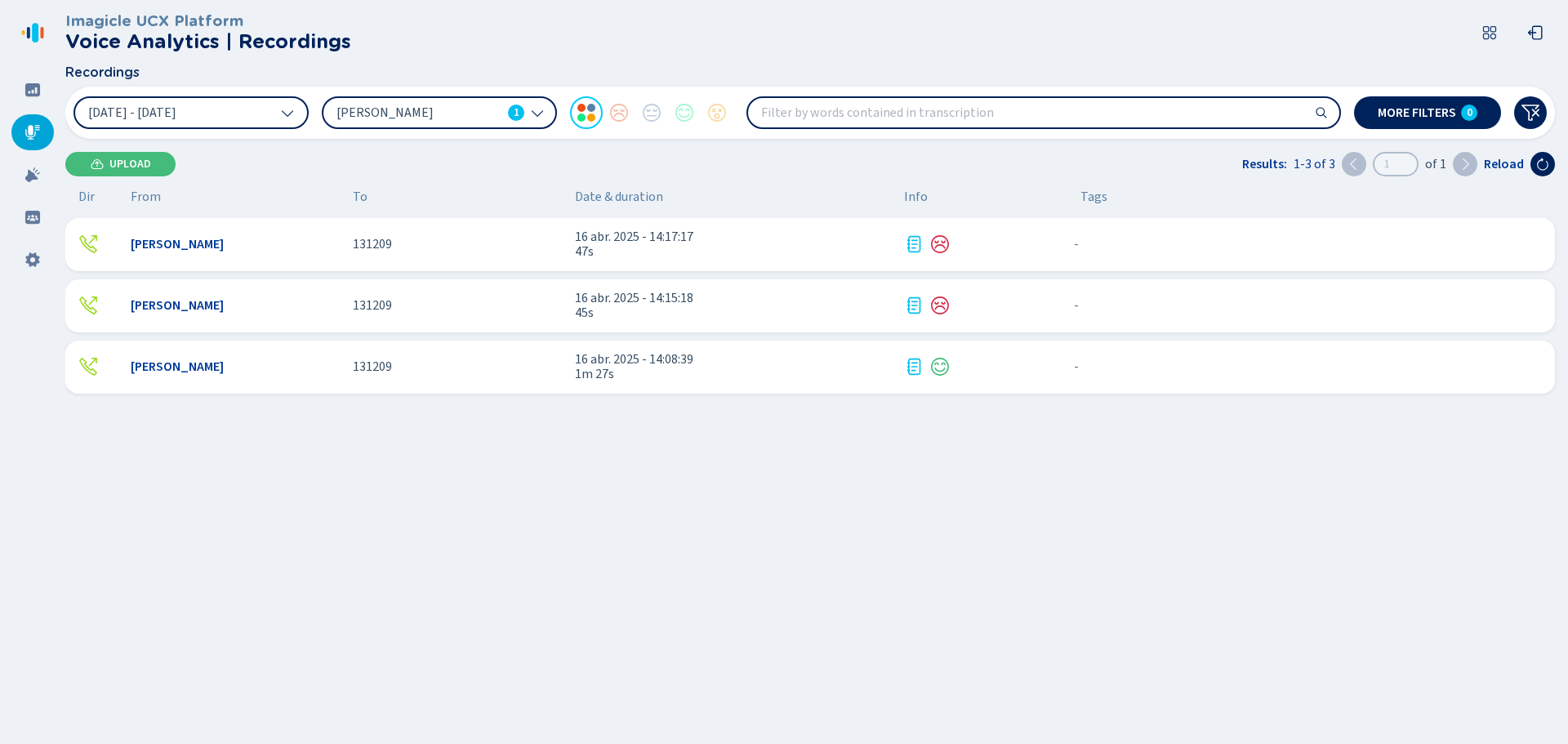
click at [860, 110] on input "search" at bounding box center [1043, 113] width 592 height 30
type input "retour"
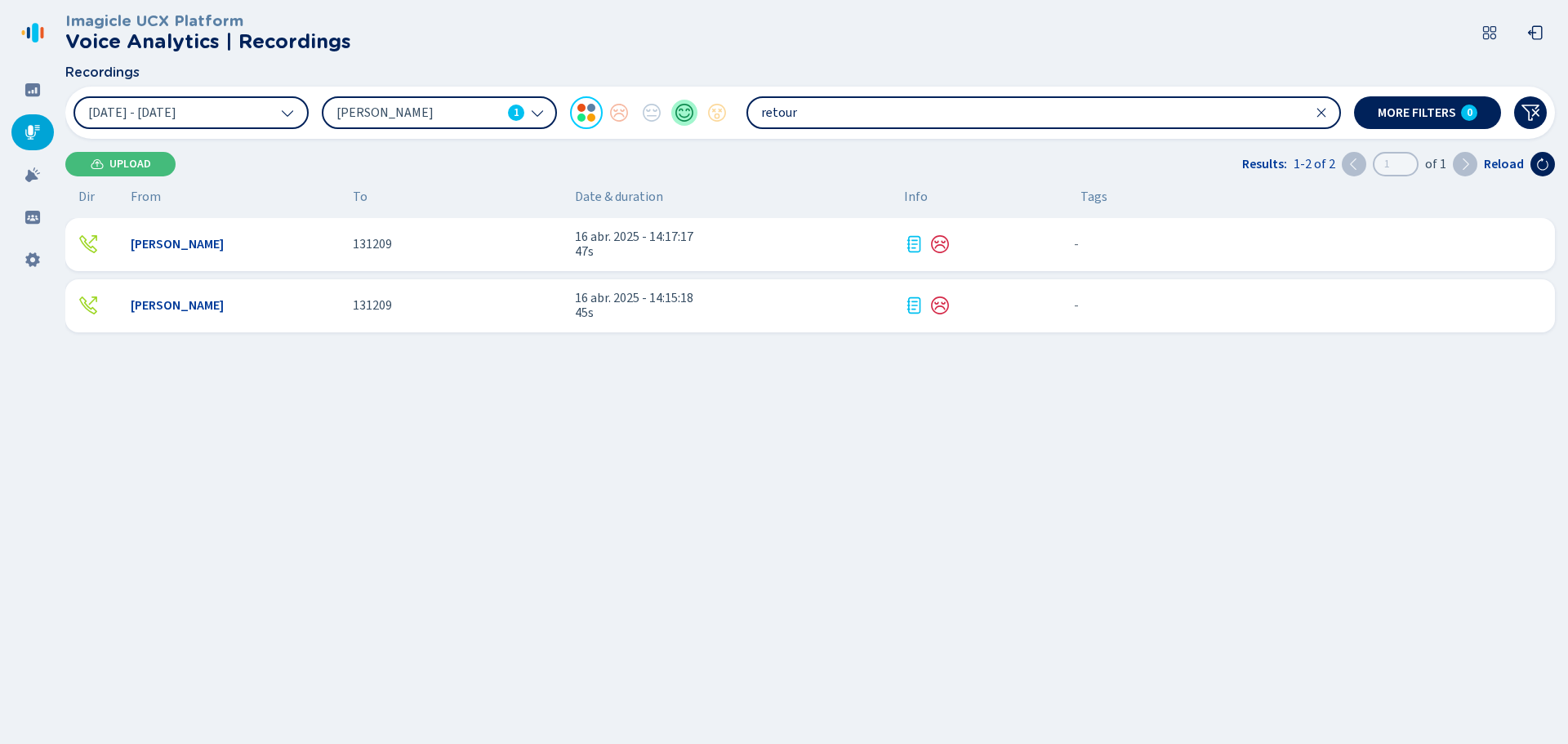
drag, startPoint x: 969, startPoint y: 105, endPoint x: 689, endPoint y: 122, distance: 280.5
click at [689, 122] on div "1 Jan 2025 - 8 Sep 2025 Anthony Grosdemouge 1 retour" at bounding box center [707, 113] width 1267 height 33
click at [32, 170] on icon at bounding box center [32, 175] width 17 height 17
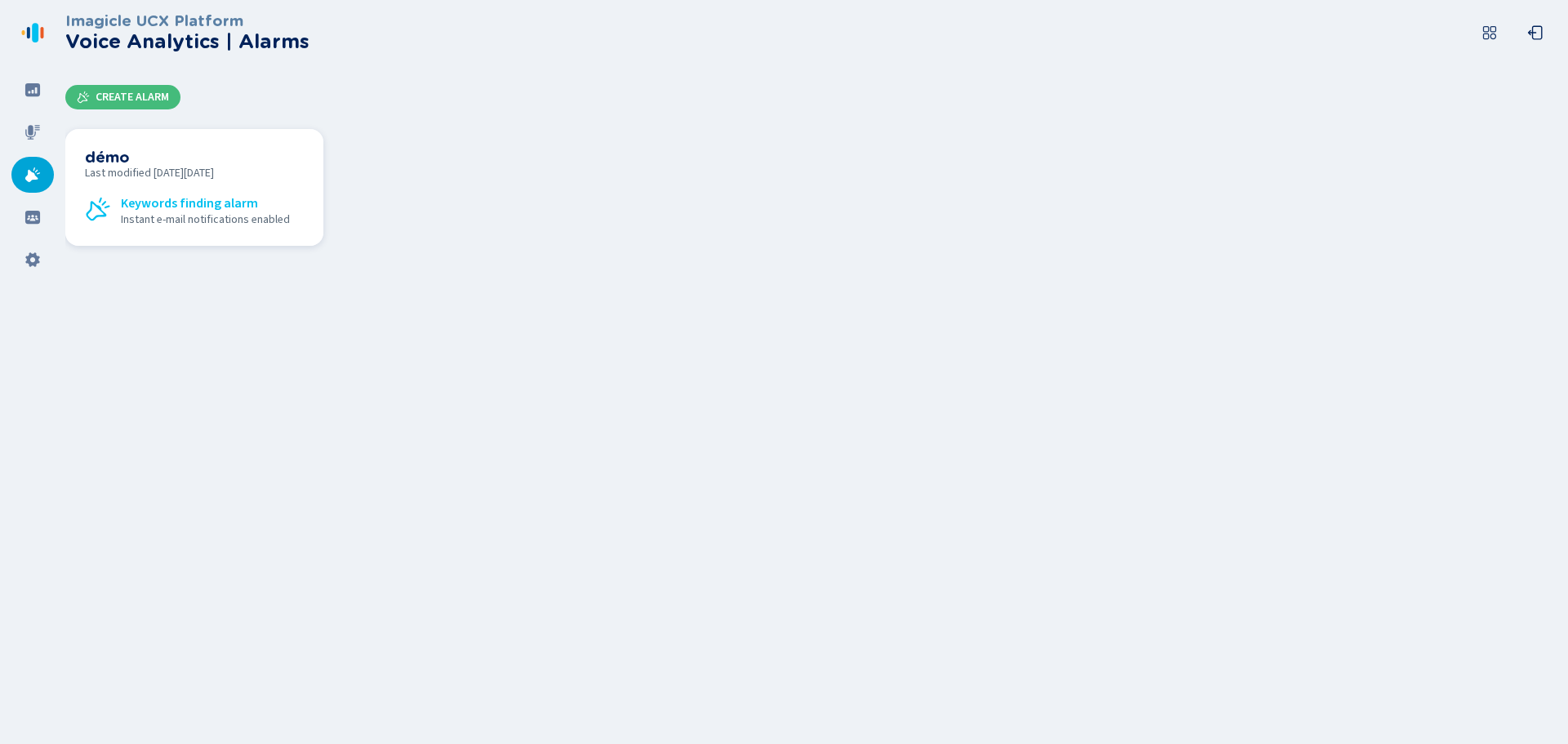
click at [237, 130] on section "démo Last modified on Fri May 23 2025 Keywords finding alarm Instant e-mail not…" at bounding box center [194, 188] width 258 height 116
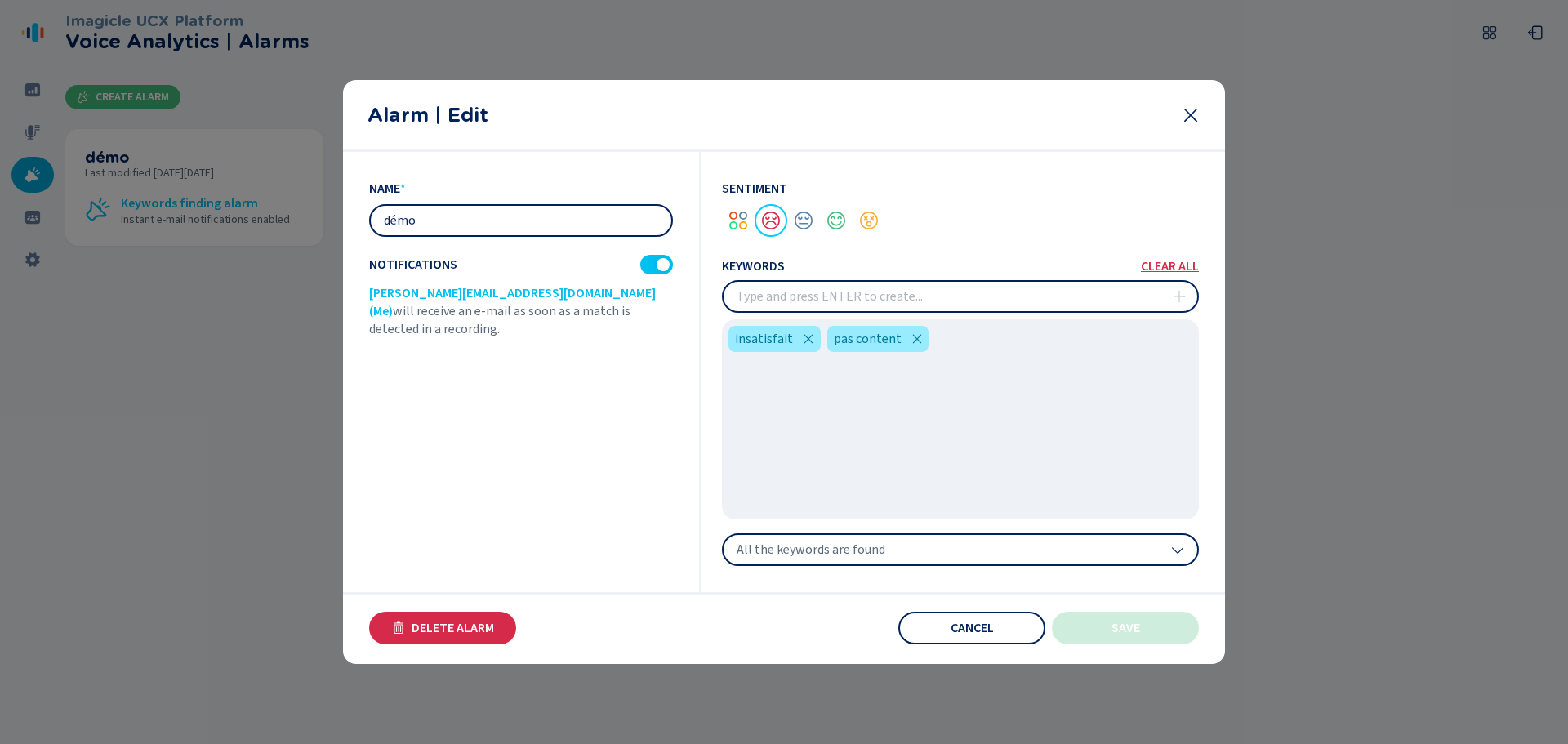
click at [1015, 239] on div "Sentiment keywords clear all insatisfait pas content All the keywords are found" at bounding box center [949, 372] width 498 height 441
drag, startPoint x: 360, startPoint y: 287, endPoint x: 542, endPoint y: 294, distance: 182.1
click at [542, 294] on section "name * démo Notifications gabriel.portari@imagicle.com (Me) will receive an e-m…" at bounding box center [784, 408] width 882 height 512
click at [553, 319] on span "will receive an e-mail as soon as a match is detected in a recording." at bounding box center [500, 320] width 261 height 36
drag, startPoint x: 586, startPoint y: 288, endPoint x: 620, endPoint y: 300, distance: 36.1
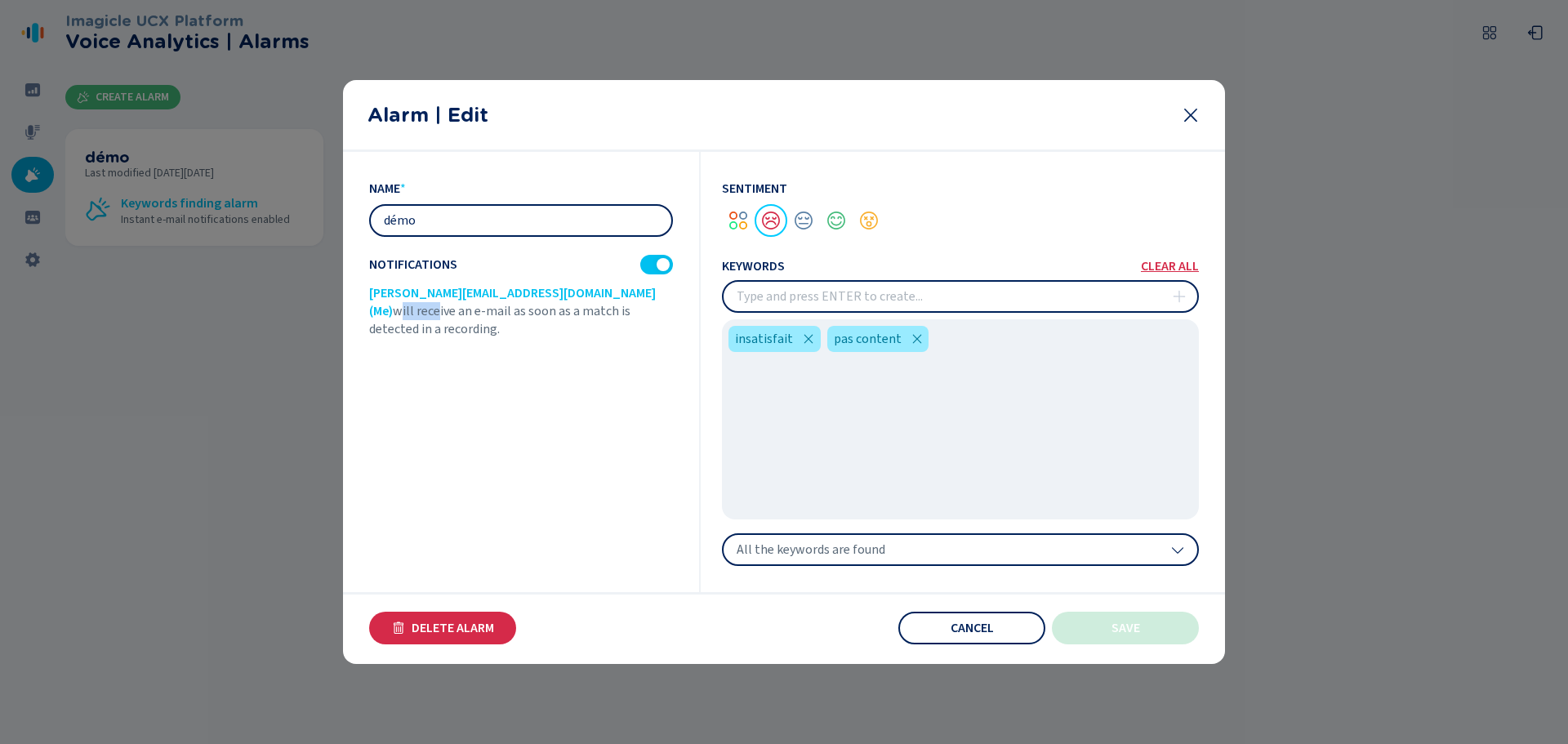
click at [619, 302] on span "will receive an e-mail as soon as a match is detected in a recording." at bounding box center [500, 320] width 261 height 36
click at [631, 309] on span "will receive an e-mail as soon as a match is detected in a recording." at bounding box center [500, 320] width 261 height 36
click at [1195, 114] on icon at bounding box center [1190, 115] width 20 height 20
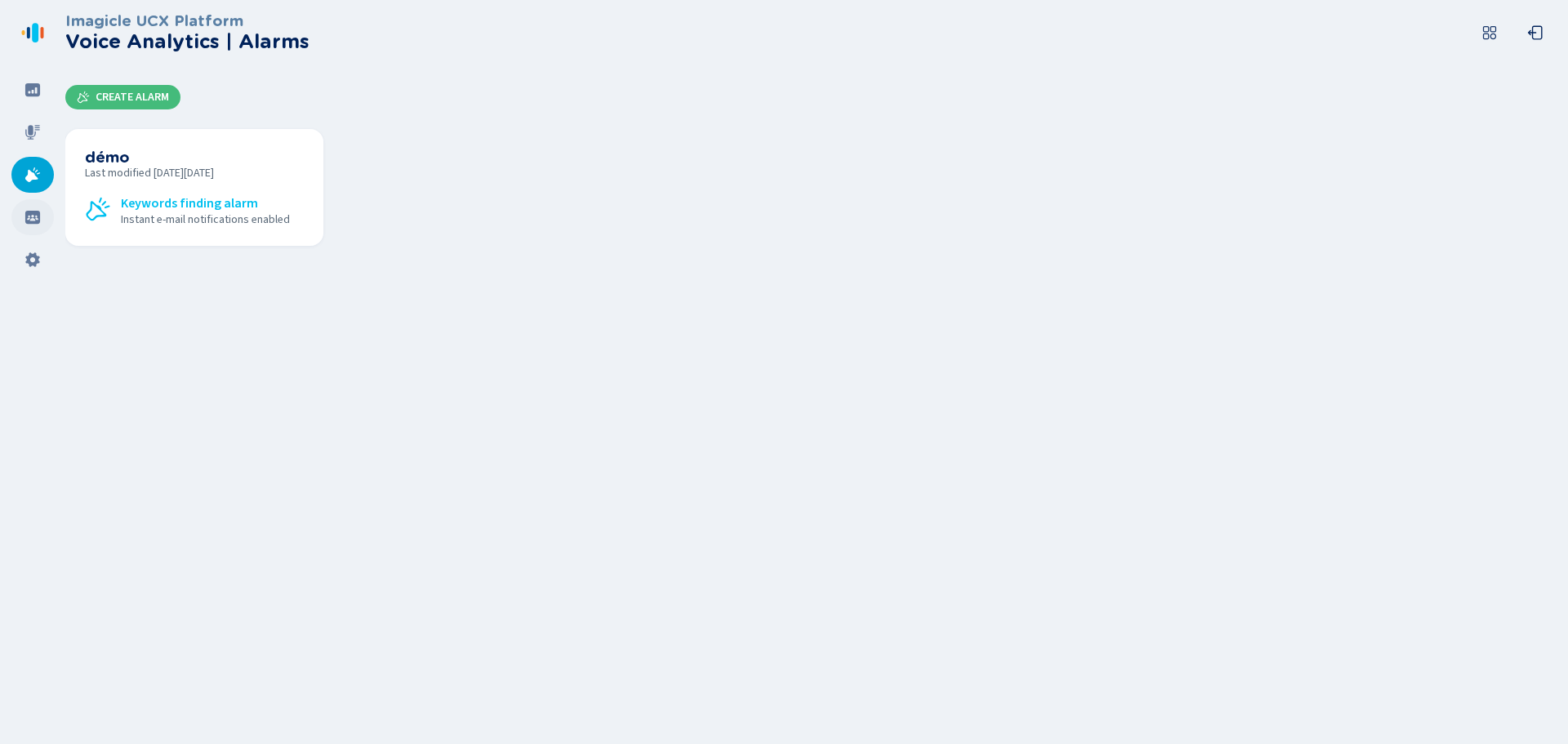
click at [36, 212] on icon at bounding box center [32, 217] width 15 height 13
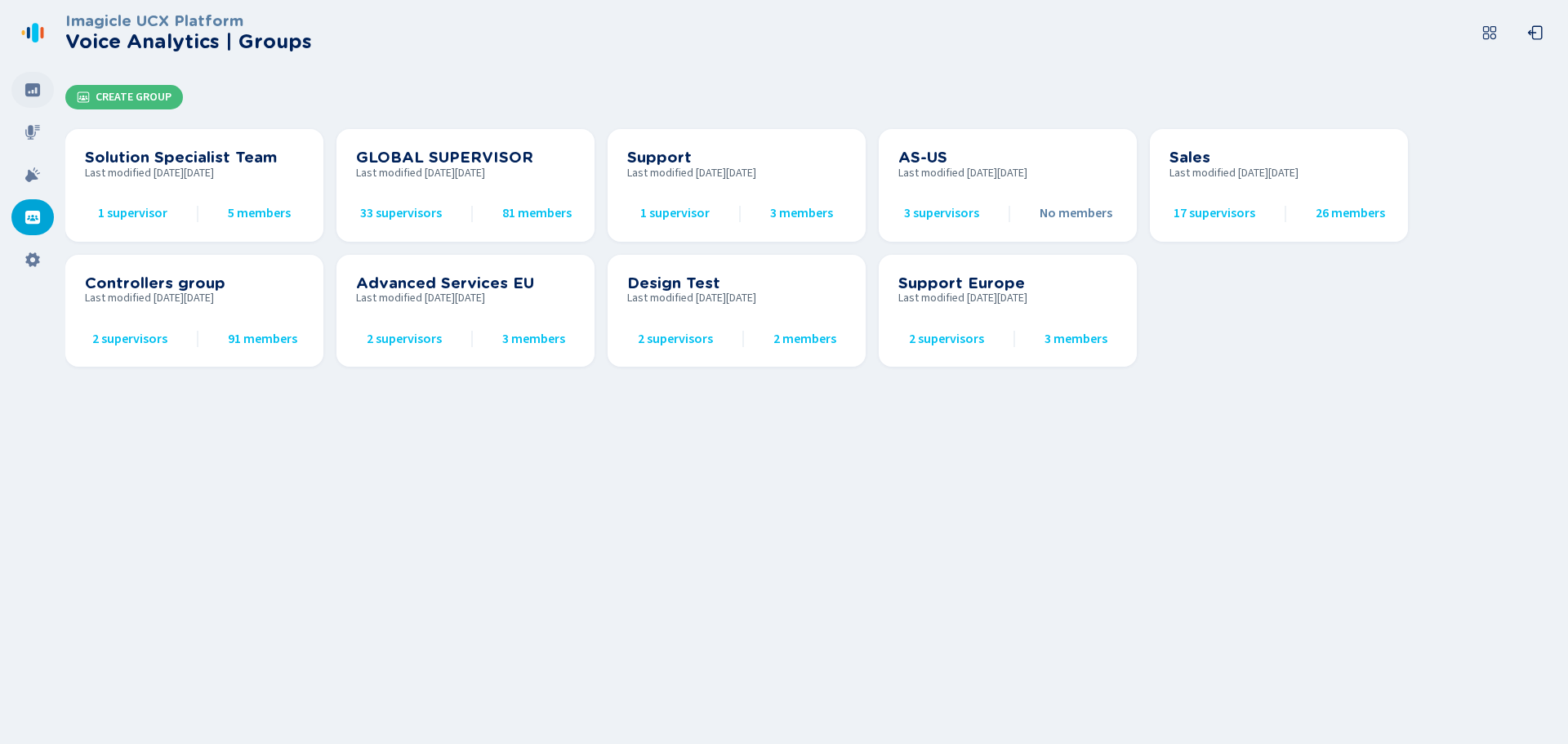
click at [44, 89] on div at bounding box center [32, 90] width 43 height 36
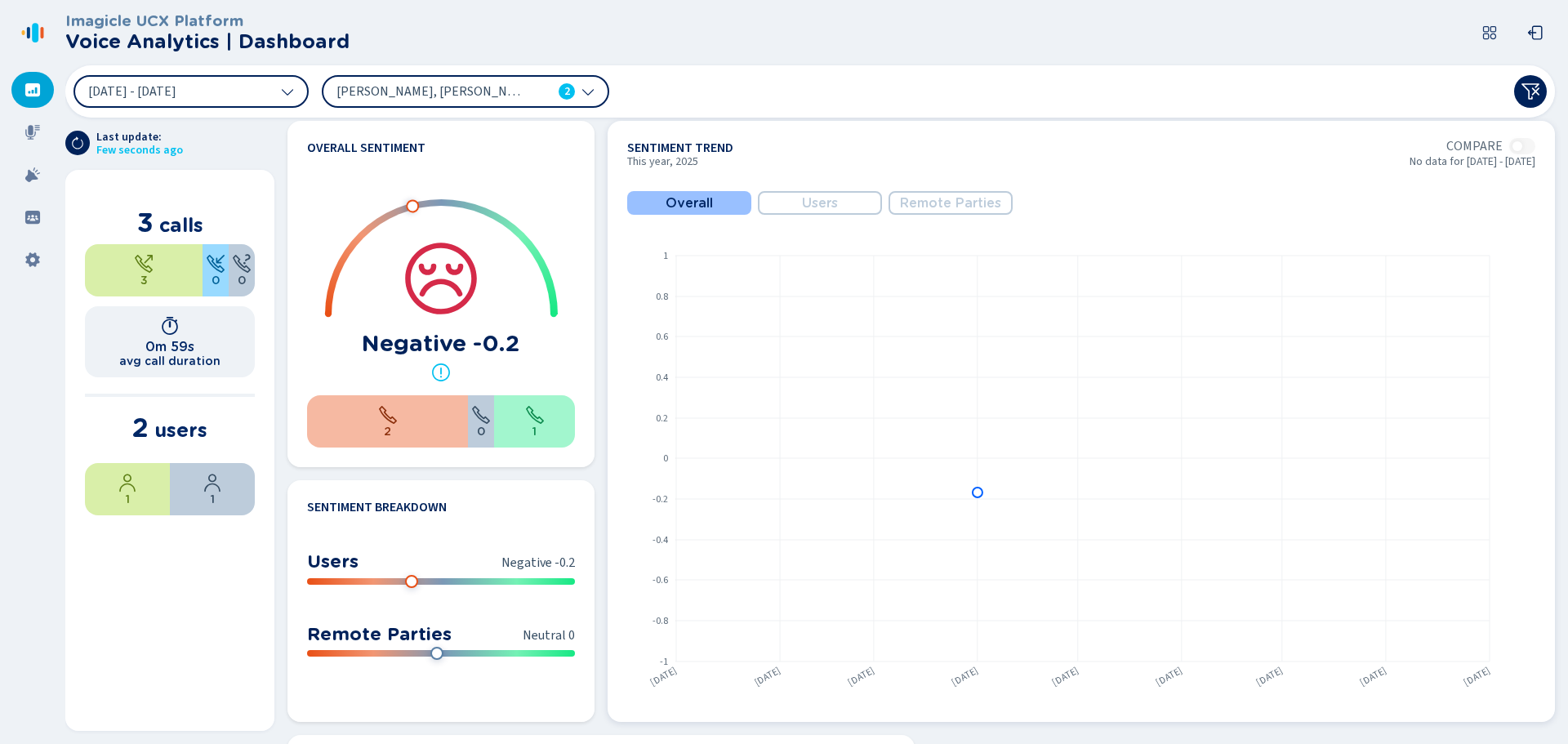
scroll to position [817, 0]
